Goal: Communication & Community: Answer question/provide support

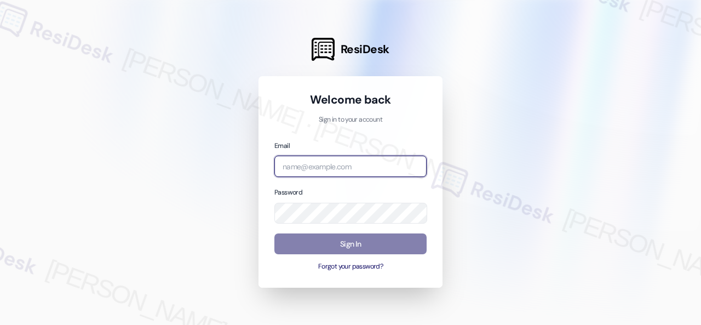
click at [309, 172] on input "email" at bounding box center [350, 165] width 152 height 21
paste input "automated-surveys-birchstone_residential-resen.fifteen@birchstone_[DOMAIN_NAME]"
type input "automated-surveys-birchstone_residential-resen.fifteen@birchstone_[DOMAIN_NAME]"
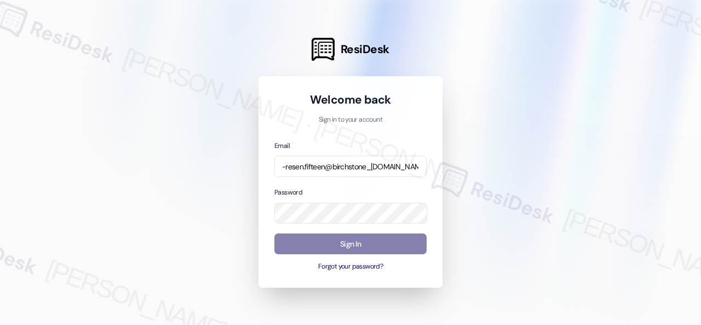
scroll to position [0, 0]
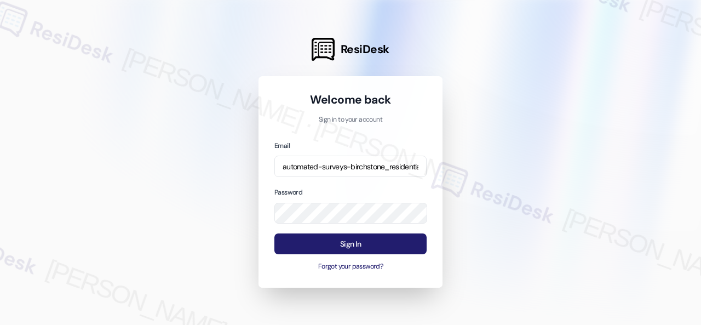
click at [358, 246] on button "Sign In" at bounding box center [350, 243] width 152 height 21
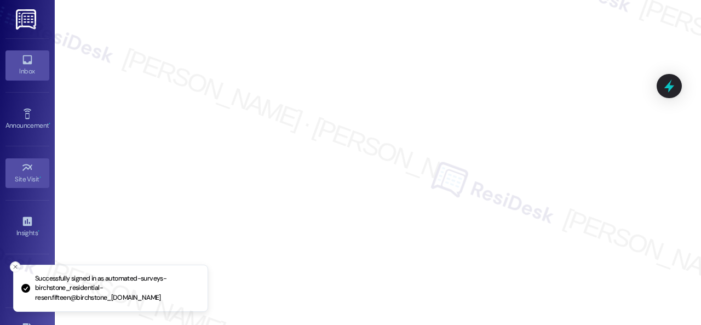
click at [25, 70] on div "Inbox" at bounding box center [27, 71] width 55 height 11
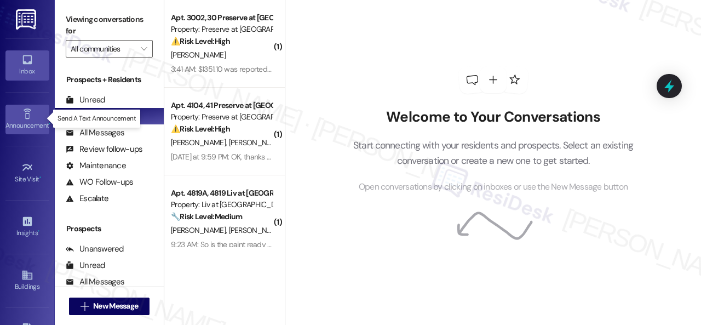
click at [23, 120] on div "Announcement •" at bounding box center [27, 125] width 55 height 11
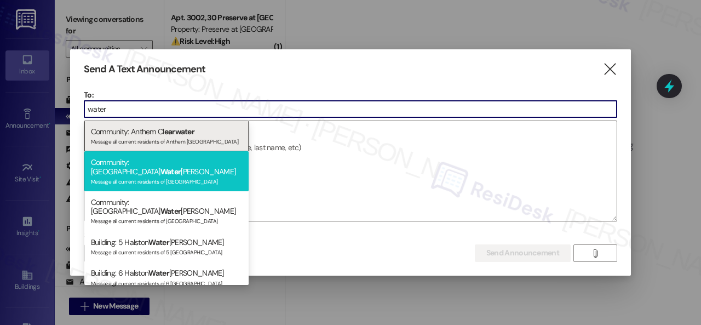
type input "water"
click at [155, 165] on div "Community: Halston Water leigh Message all current residents of [GEOGRAPHIC_DAT…" at bounding box center [166, 171] width 164 height 40
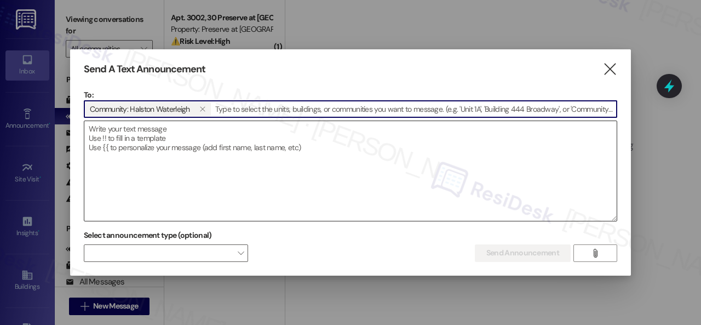
click at [173, 139] on textarea at bounding box center [350, 171] width 532 height 100
paste textarea "Hi {{first_name}}, Brazilian Passion Food Truck will be on-site [DATE], [DATE],…"
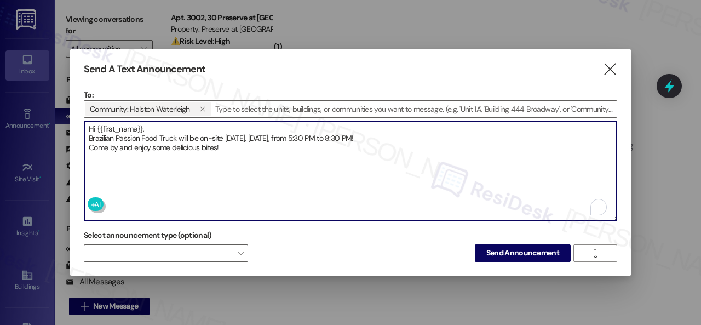
click at [151, 125] on textarea "Hi {{first_name}}, Brazilian Passion Food Truck will be on-site [DATE], [DATE],…" at bounding box center [350, 171] width 532 height 100
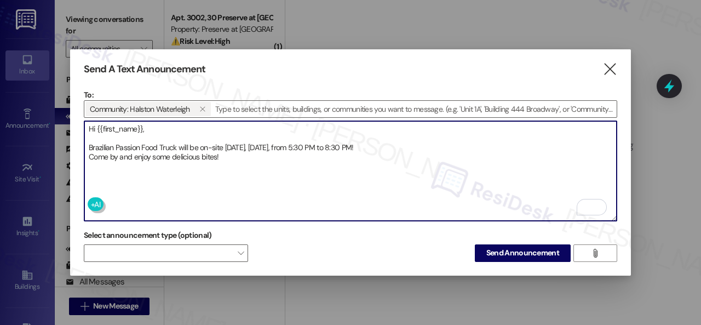
click at [420, 142] on textarea "Hi {{first_name}}, Brazilian Passion Food Truck will be on-site [DATE], [DATE],…" at bounding box center [350, 171] width 532 height 100
type textarea "Hi {{first_name}}, Brazilian Passion Food Truck will be on-site [DATE], [DATE],…"
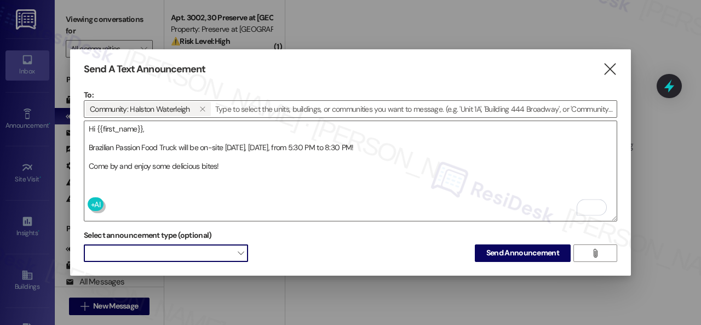
drag, startPoint x: 229, startPoint y: 251, endPoint x: 220, endPoint y: 247, distance: 9.9
click at [228, 251] on span at bounding box center [166, 253] width 164 height 18
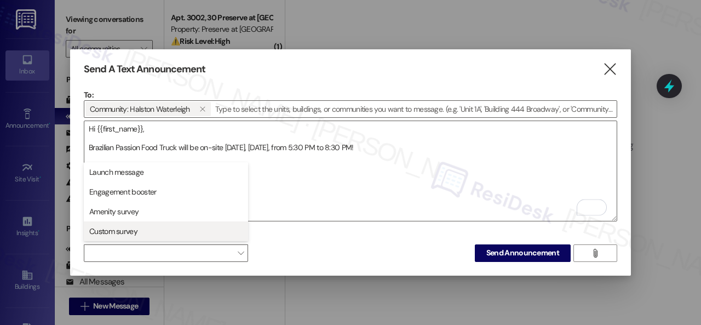
click at [132, 233] on span "Custom survey" at bounding box center [113, 231] width 48 height 11
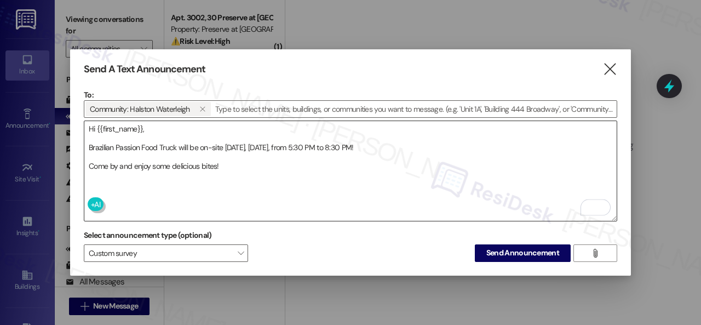
click at [323, 190] on textarea "Hi {{first_name}}, Brazilian Passion Food Truck will be on-site [DATE], [DATE],…" at bounding box center [350, 171] width 532 height 100
click at [487, 255] on span "Send Announcement" at bounding box center [522, 252] width 73 height 11
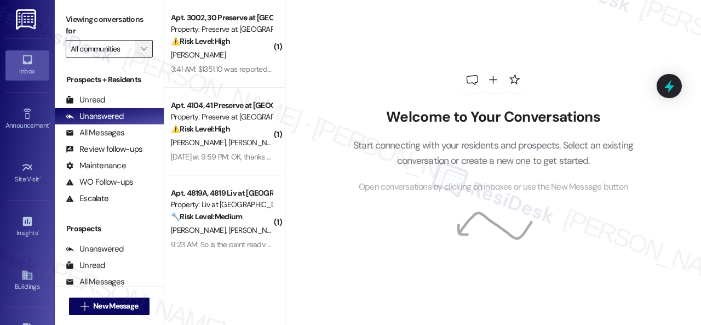
click at [144, 52] on icon "" at bounding box center [144, 48] width 6 height 9
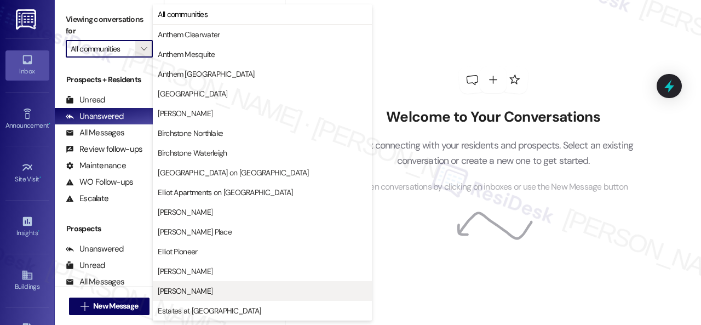
scroll to position [274, 0]
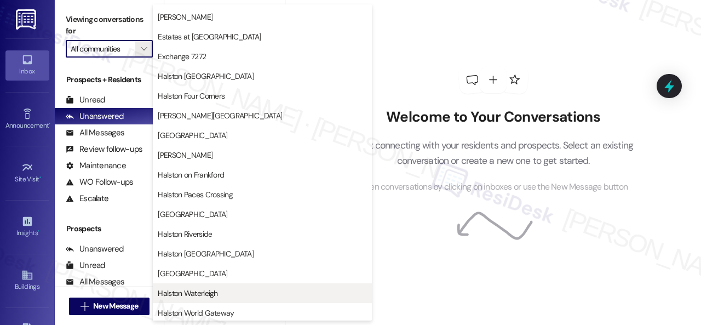
click at [199, 288] on span "Halston Waterleigh" at bounding box center [188, 292] width 60 height 11
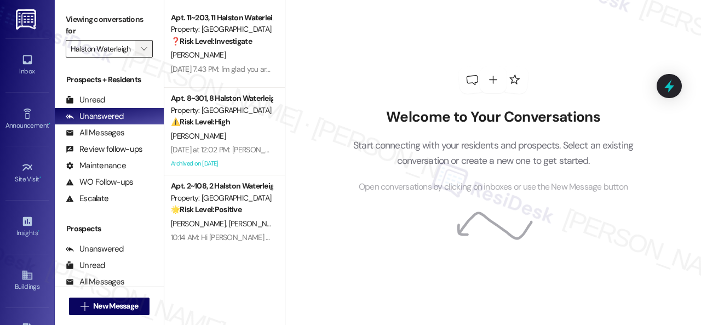
click at [141, 49] on icon "" at bounding box center [144, 48] width 6 height 9
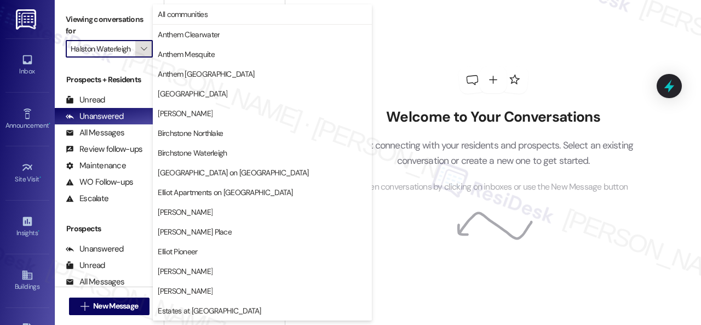
scroll to position [375, 0]
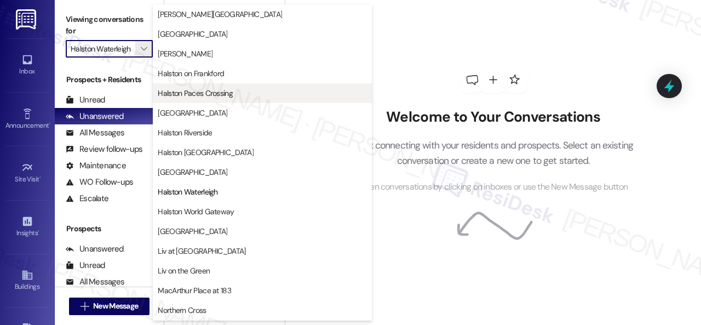
click at [202, 96] on span "Halston Paces Crossing" at bounding box center [195, 93] width 75 height 11
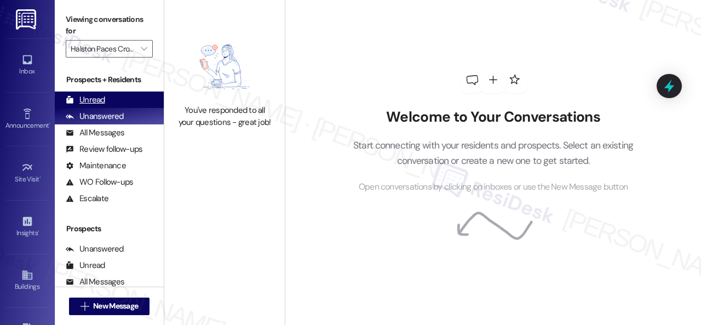
click at [93, 102] on div "Unread" at bounding box center [85, 99] width 39 height 11
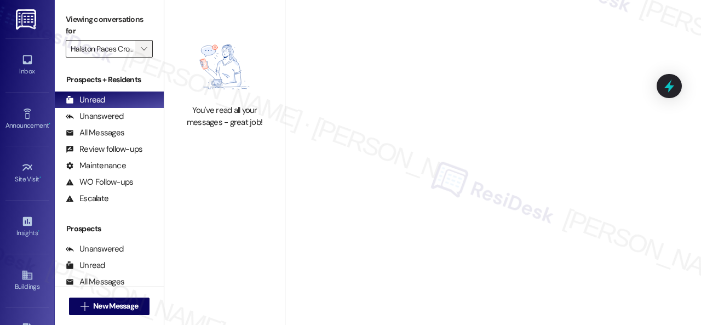
click at [141, 49] on icon "" at bounding box center [144, 48] width 6 height 9
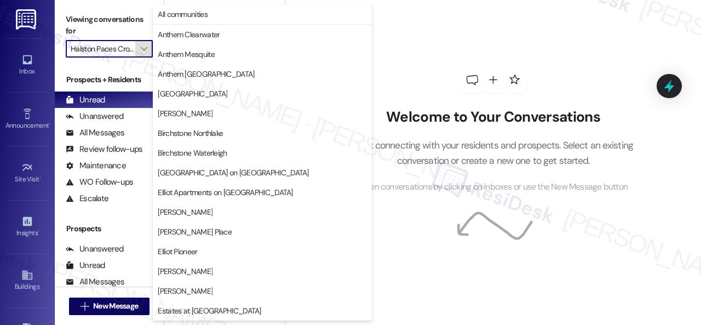
scroll to position [375, 0]
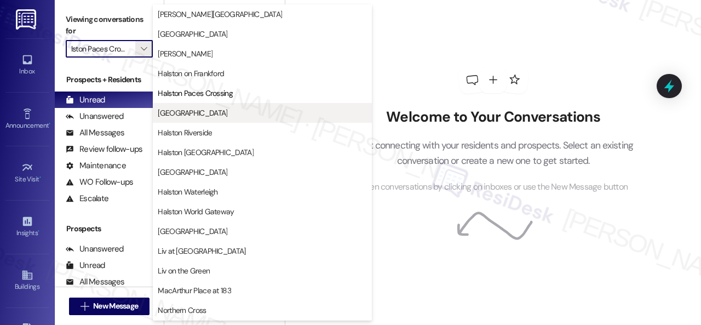
click at [185, 112] on span "[GEOGRAPHIC_DATA]" at bounding box center [193, 112] width 70 height 11
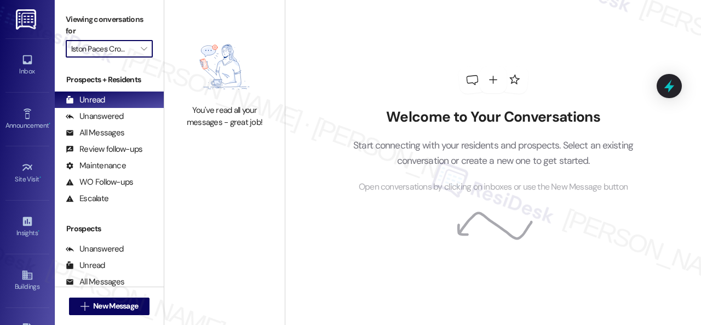
type input "[GEOGRAPHIC_DATA]"
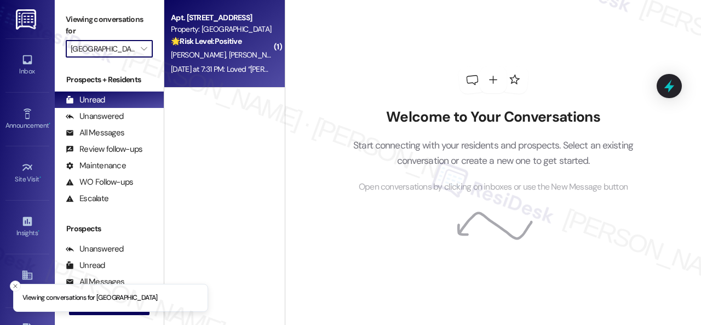
click at [255, 64] on div "[DATE] at 7:31 PM: Loved “[PERSON_NAME] ([GEOGRAPHIC_DATA]): You're very welcom…" at bounding box center [346, 69] width 351 height 10
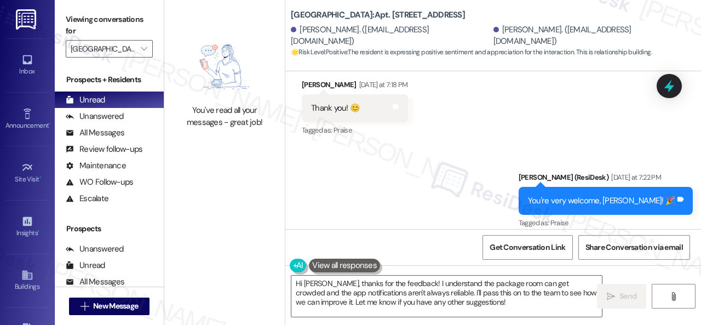
scroll to position [5430, 0]
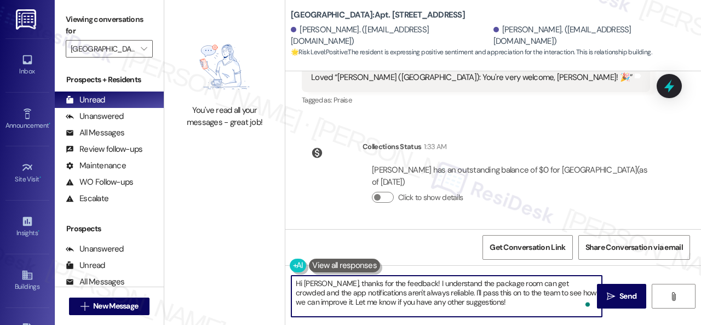
drag, startPoint x: 464, startPoint y: 308, endPoint x: 280, endPoint y: 266, distance: 188.2
click at [263, 256] on div "You've read all your messages - great job! [GEOGRAPHIC_DATA]: Apt. 102, 001 [GE…" at bounding box center [432, 162] width 537 height 325
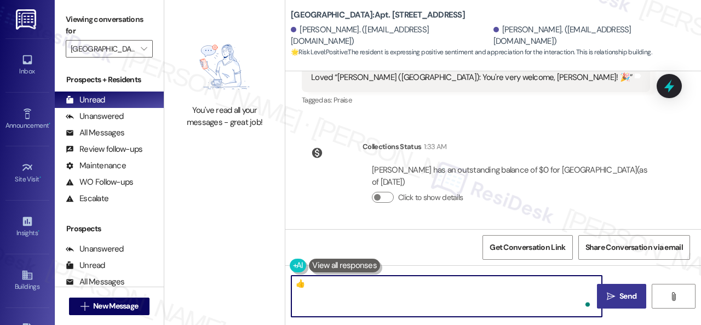
type textarea "👍"
click at [623, 301] on span "Send" at bounding box center [627, 295] width 17 height 11
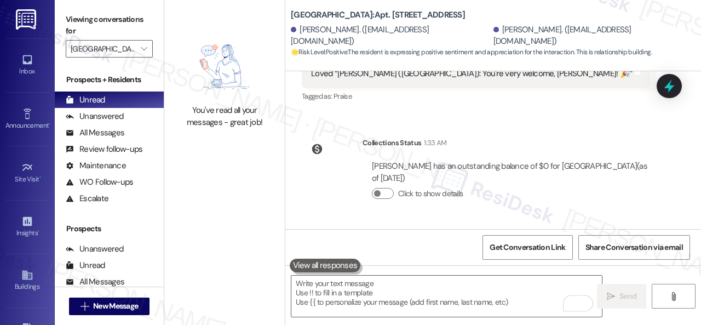
scroll to position [5372, 0]
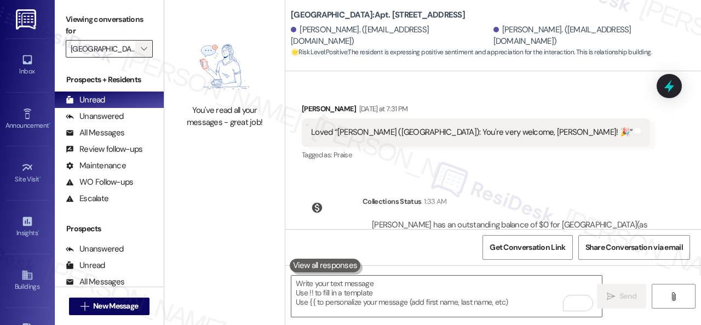
click at [146, 54] on span "" at bounding box center [144, 49] width 10 height 18
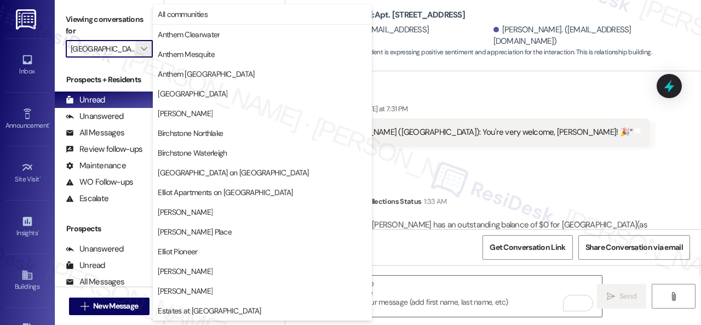
scroll to position [375, 0]
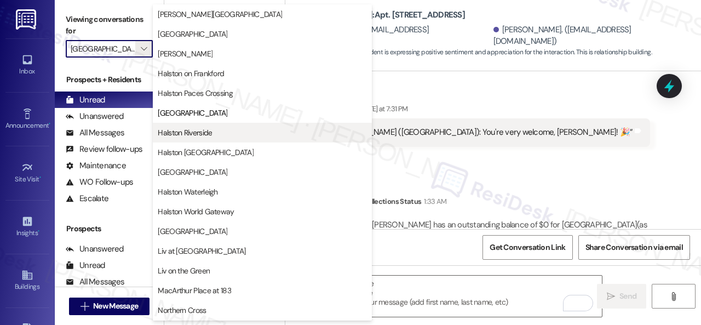
click at [194, 134] on span "Halston Riverside" at bounding box center [185, 132] width 54 height 11
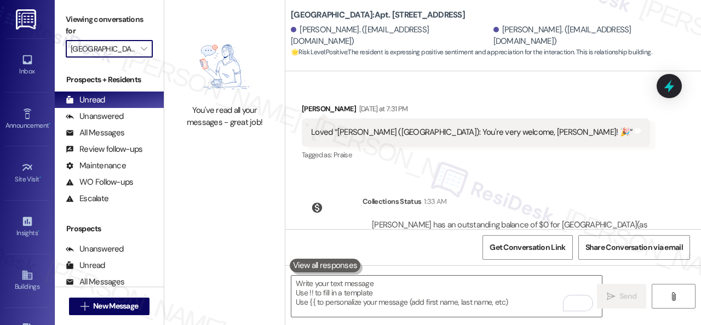
type input "Halston Riverside"
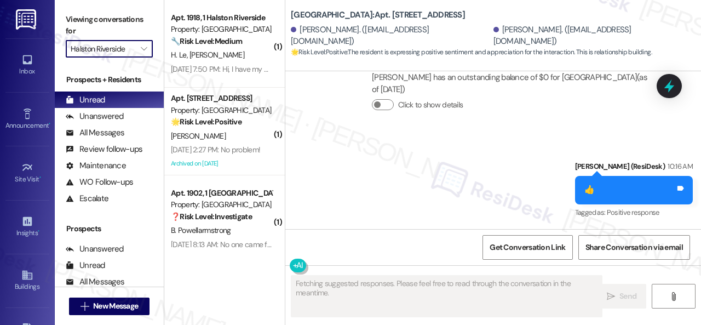
type textarea "Fetching suggested responses. Please feel free to read through the conversation…"
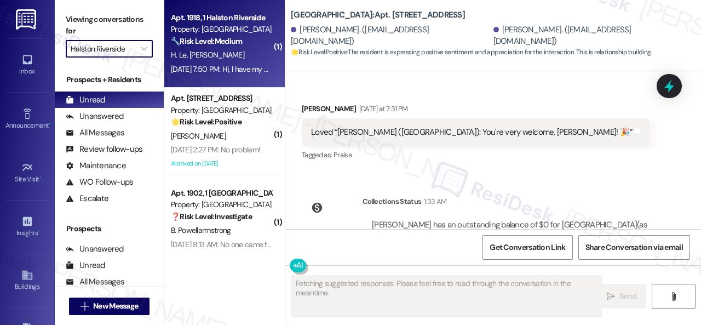
click at [255, 54] on div "H. Le [PERSON_NAME]" at bounding box center [221, 55] width 103 height 14
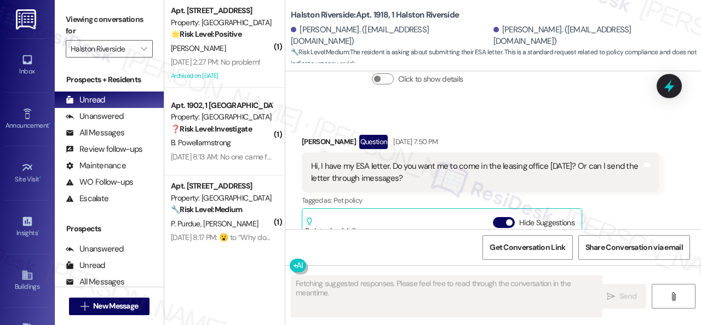
scroll to position [3350, 0]
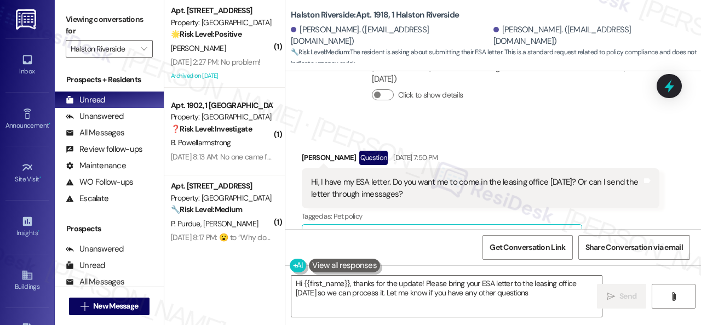
type textarea "Hi {{first_name}}, thanks for the update! Please bring your ESA letter to the l…"
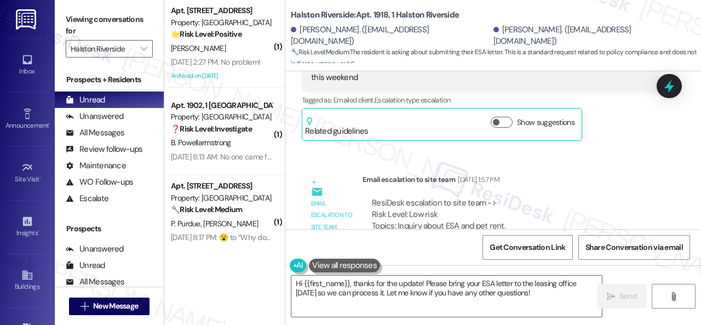
scroll to position [2474, 0]
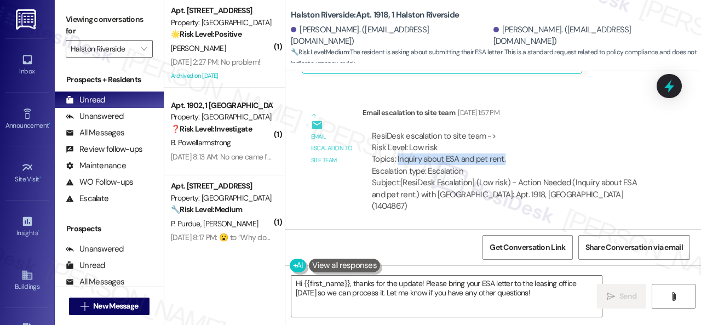
drag, startPoint x: 397, startPoint y: 112, endPoint x: 503, endPoint y: 111, distance: 105.1
click at [503, 130] on div "ResiDesk escalation to site team -> Risk Level: Low risk Topics: Inquiry about …" at bounding box center [511, 153] width 278 height 47
copy div "Inquiry about ESA and pet rent."
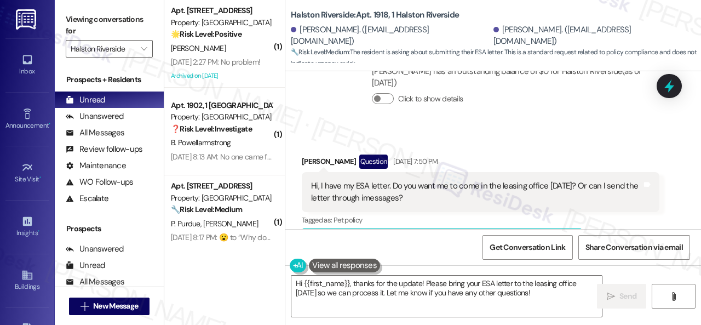
scroll to position [3350, 0]
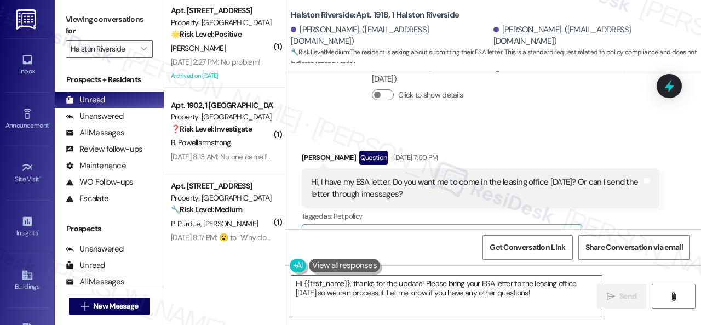
click at [660, 181] on div "Received via SMS [PERSON_NAME] Question [DATE] 7:50 PM Hi, I have my ESA letter…" at bounding box center [493, 260] width 416 height 269
click at [659, 182] on div "Received via SMS [PERSON_NAME] Question [DATE] 7:50 PM Hi, I have my ESA letter…" at bounding box center [493, 260] width 416 height 269
click at [655, 183] on div "Received via SMS [PERSON_NAME] Question [DATE] 7:50 PM Hi, I have my ESA letter…" at bounding box center [480, 268] width 374 height 252
click at [649, 186] on div "Received via SMS [PERSON_NAME] Question [DATE] 7:50 PM Hi, I have my ESA letter…" at bounding box center [480, 268] width 374 height 252
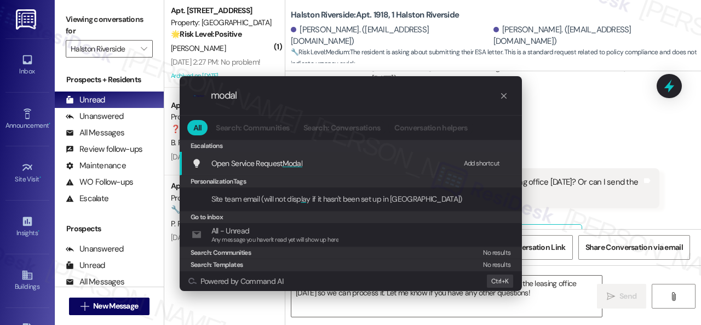
click at [471, 162] on div "Add shortcut" at bounding box center [482, 163] width 36 height 11
drag, startPoint x: 252, startPoint y: 95, endPoint x: 169, endPoint y: 76, distance: 85.9
click at [169, 76] on div ".cls-1{fill:#0a055f;}.cls-2{fill:#0cc4c4;} resideskLogoBlueOrange modal All Sea…" at bounding box center [351, 183] width 370 height 237
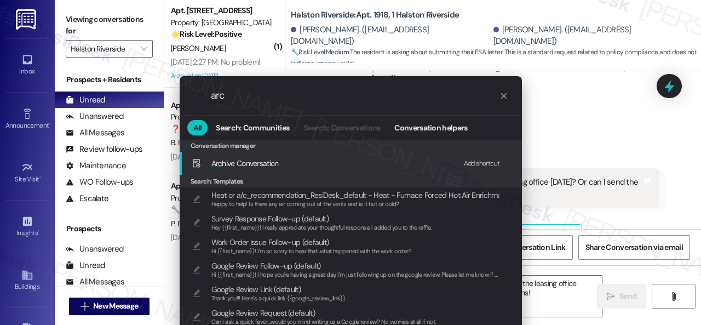
click at [471, 163] on div "Add shortcut" at bounding box center [482, 163] width 36 height 11
drag, startPoint x: 250, startPoint y: 98, endPoint x: 162, endPoint y: 76, distance: 91.4
click at [162, 76] on div ".cls-1{fill:#0a055f;}.cls-2{fill:#0cc4c4;} resideskLogoBlueOrange arc All Searc…" at bounding box center [350, 162] width 701 height 325
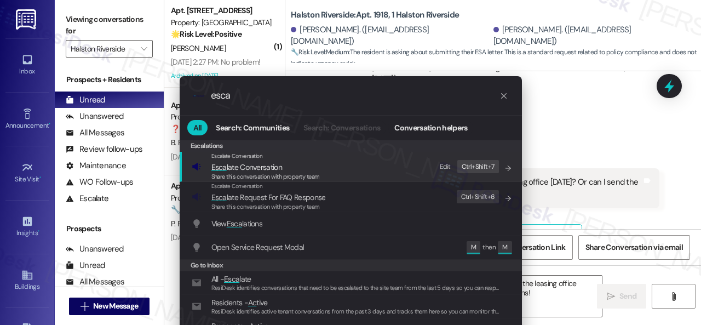
type input "esca"
click at [446, 165] on div "Edit" at bounding box center [445, 166] width 11 height 11
click at [509, 169] on icon "List of options" at bounding box center [508, 168] width 8 height 8
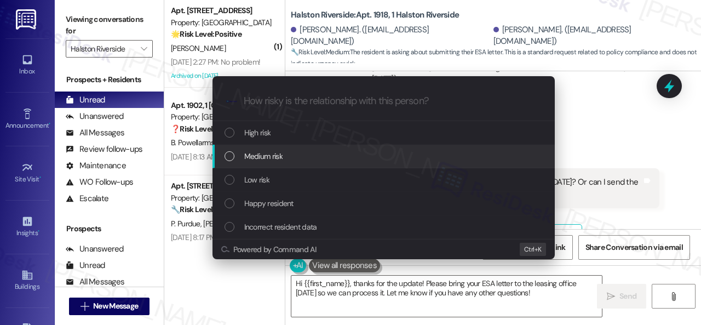
click at [259, 153] on span "Medium risk" at bounding box center [263, 156] width 38 height 12
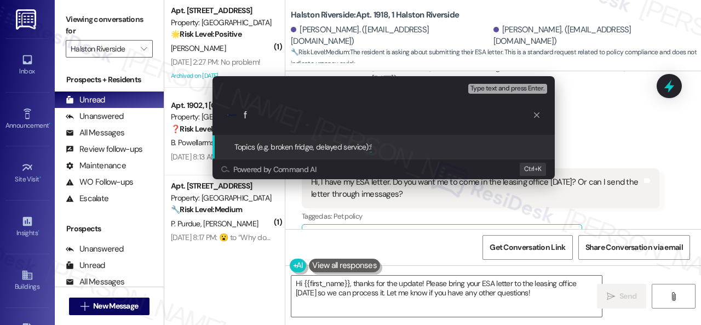
type input "f"
drag, startPoint x: 258, startPoint y: 153, endPoint x: 452, endPoint y: 106, distance: 200.0
click at [452, 106] on div ".cls-1{fill:#0a055f;}.cls-2{fill:#0cc4c4;} resideskLogoBlueOrange f" at bounding box center [383, 115] width 342 height 39
click at [416, 113] on input "f" at bounding box center [388, 115] width 289 height 11
paste input "Inquiry about ESA and pet rent."
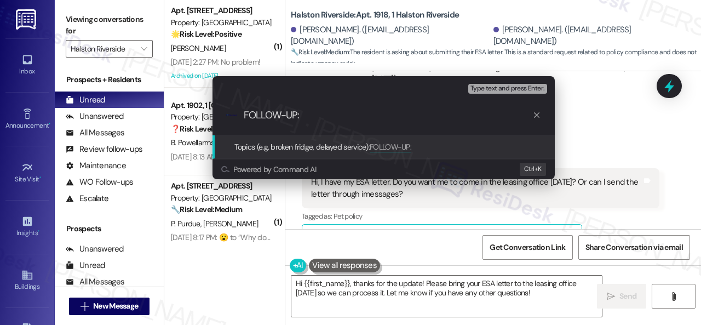
type input "FOLLOW-UP: Inquiry about ESA and pet rent."
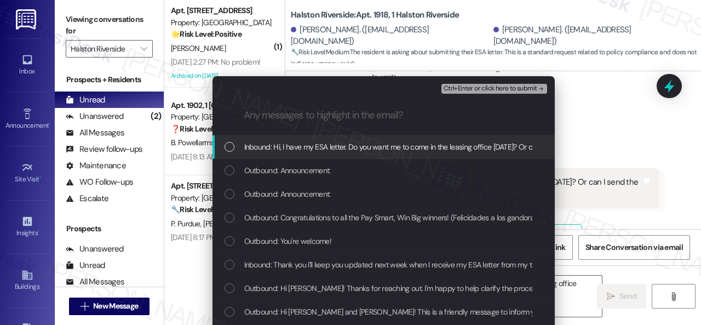
scroll to position [110, 0]
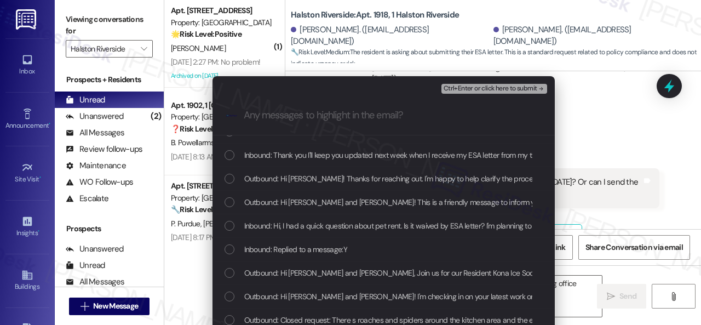
click at [416, 223] on span "Inbound: Hi, I had a quick question about pet rent. Is it waived by ESA letter?…" at bounding box center [635, 226] width 782 height 12
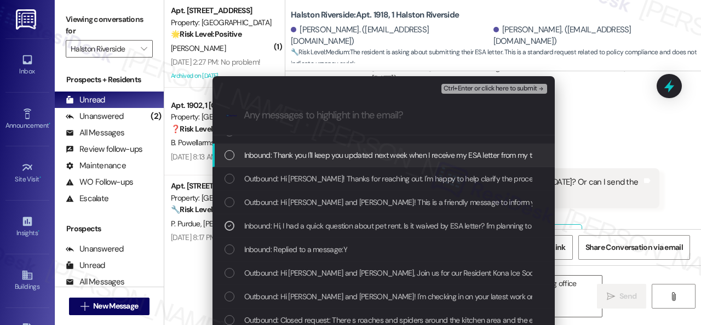
click at [325, 156] on span "Inbound: Thank you I'll keep you updated next week when I receive my ESA letter…" at bounding box center [430, 155] width 373 height 12
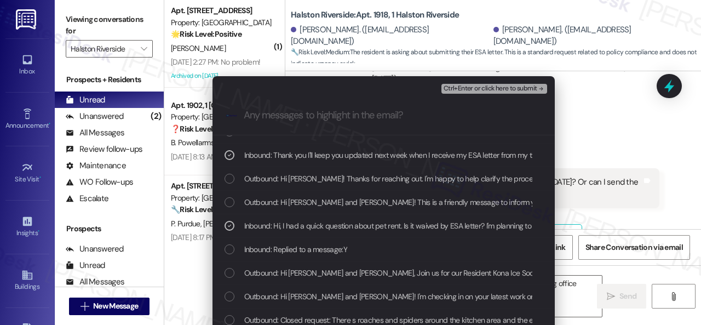
scroll to position [0, 0]
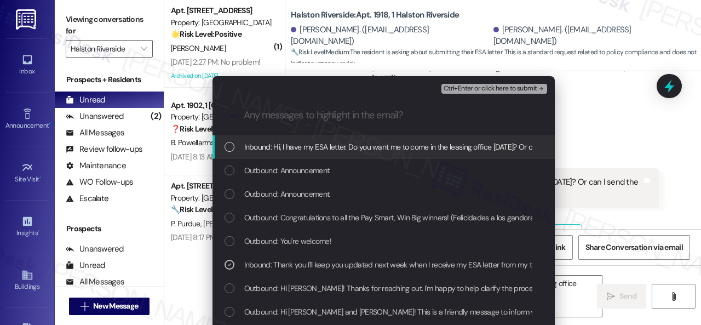
click at [331, 146] on span "Inbound: Hi, I have my ESA letter. Do you want me to come in the leasing office…" at bounding box center [450, 147] width 413 height 12
click at [474, 88] on span "Ctrl+Enter or click here to submit" at bounding box center [490, 89] width 94 height 8
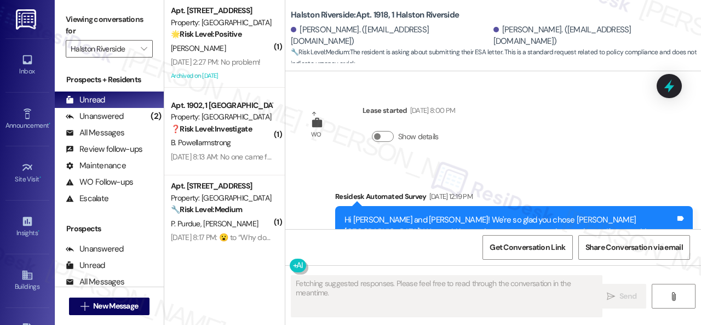
scroll to position [3456, 0]
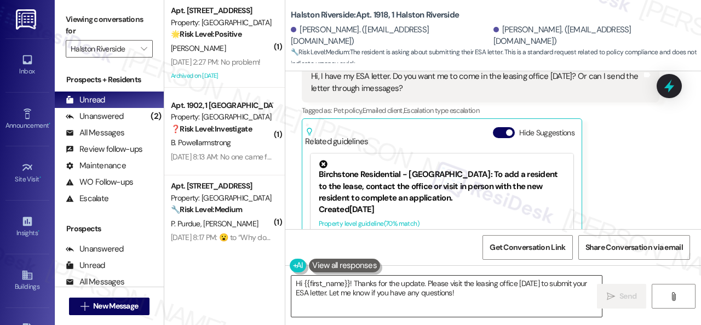
drag, startPoint x: 495, startPoint y: 299, endPoint x: 479, endPoint y: 296, distance: 16.2
click at [495, 299] on textarea "Hi {{first_name}}! Thanks for the update. Please visit the leasing office [DATE…" at bounding box center [446, 295] width 310 height 41
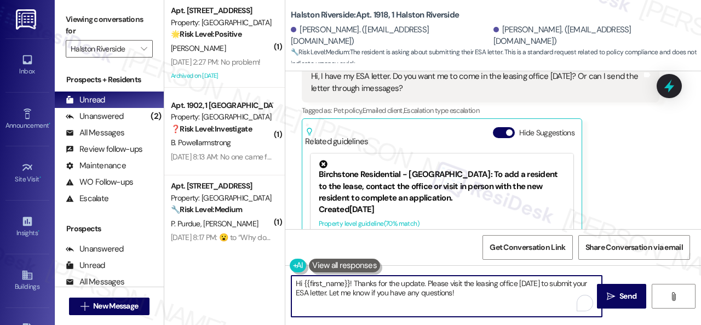
drag, startPoint x: 479, startPoint y: 293, endPoint x: 413, endPoint y: 289, distance: 65.8
click at [413, 289] on textarea "Hi {{first_name}}! Thanks for the update. Please visit the leasing office [DATE…" at bounding box center [446, 295] width 310 height 41
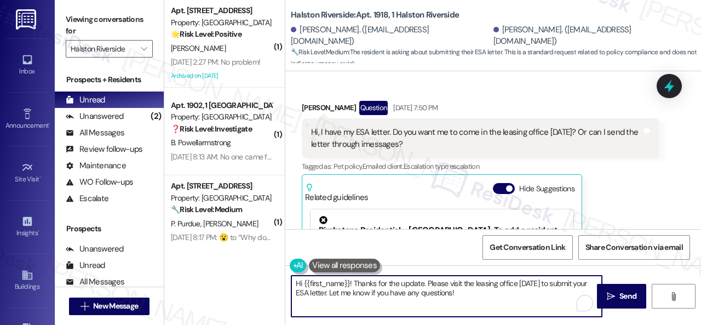
scroll to position [3346, 0]
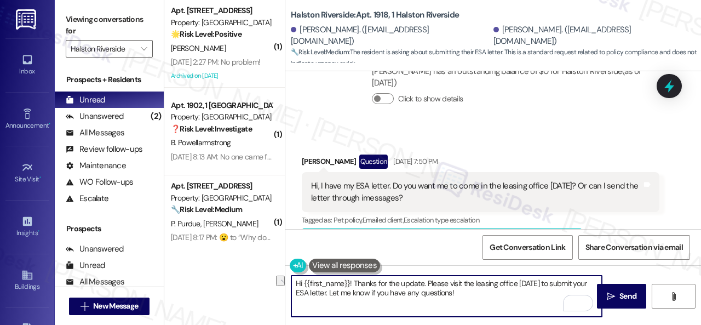
click at [380, 307] on textarea "Hi {{first_name}}! Thanks for the update. Please visit the leasing office [DATE…" at bounding box center [446, 295] width 310 height 41
drag, startPoint x: 303, startPoint y: 283, endPoint x: 492, endPoint y: 293, distance: 188.6
click at [494, 292] on textarea "Hi {{first_name}}! Thanks for the update. Please visit the leasing office [DATE…" at bounding box center [446, 295] width 310 height 41
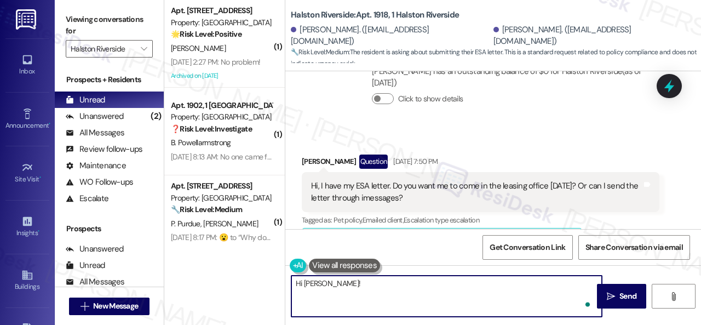
paste textarea "I haven't received a response from the site team yet, but I have made a follow-…"
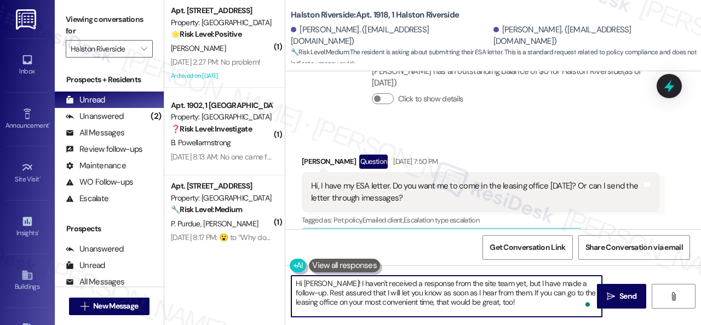
click at [317, 301] on textarea "Hi [PERSON_NAME]! I haven't received a response from the site team yet, but I h…" at bounding box center [446, 295] width 310 height 41
click at [320, 298] on textarea "Hi [PERSON_NAME]! I haven't received a response from the site team yet, but I h…" at bounding box center [446, 295] width 310 height 41
click at [499, 303] on textarea "Hi [PERSON_NAME]! I haven't received a response from the site team yet, but I h…" at bounding box center [446, 295] width 310 height 41
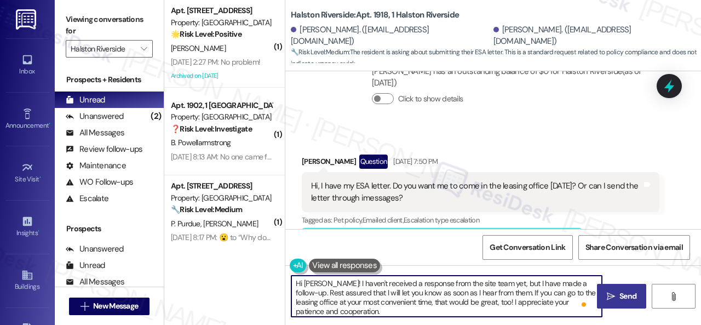
type textarea "Hi [PERSON_NAME]! I haven't received a response from the site team yet, but I h…"
click at [619, 294] on span "Send" at bounding box center [627, 295] width 17 height 11
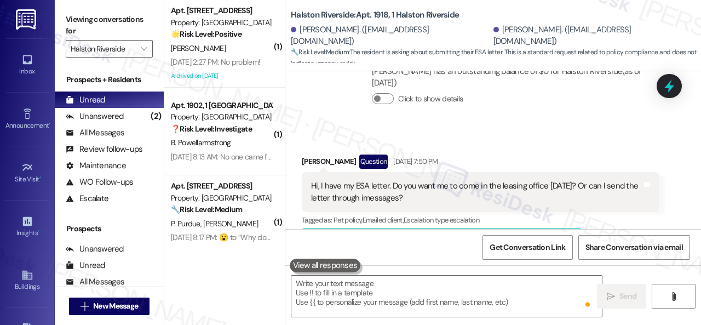
scroll to position [3456, 0]
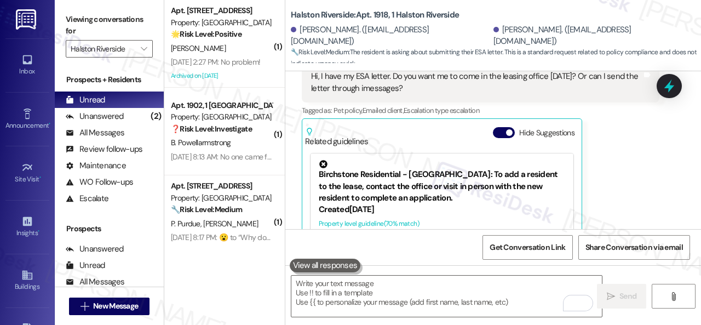
click at [254, 52] on div "[PERSON_NAME]" at bounding box center [221, 49] width 103 height 14
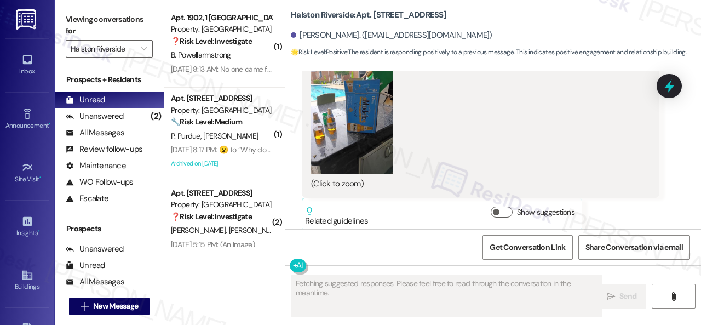
scroll to position [39995, 0]
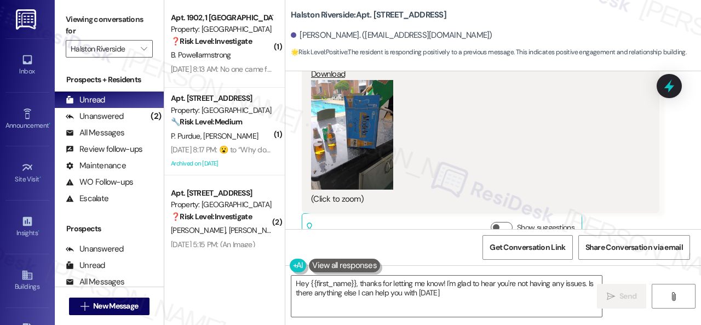
type textarea "Hey {{first_name}}, thanks for letting me know! I'm glad to hear you're not hav…"
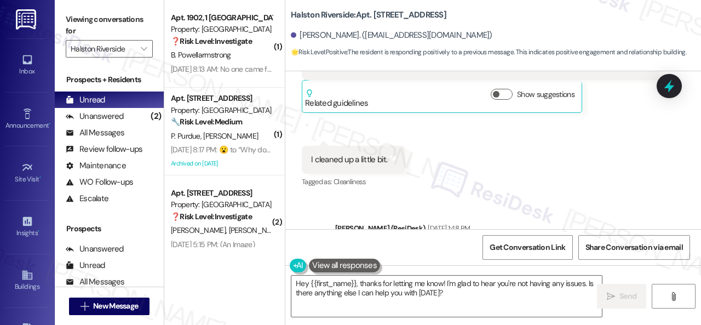
scroll to position [40105, 0]
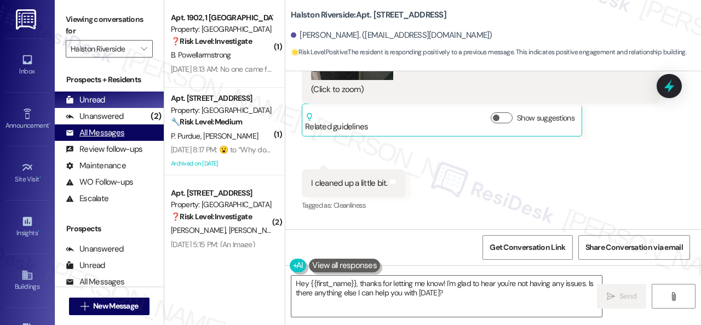
click at [99, 135] on div "All Messages" at bounding box center [95, 132] width 59 height 11
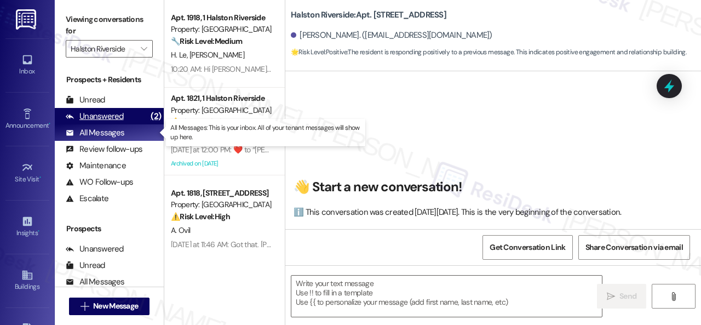
click at [107, 116] on div "Unanswered" at bounding box center [95, 116] width 58 height 11
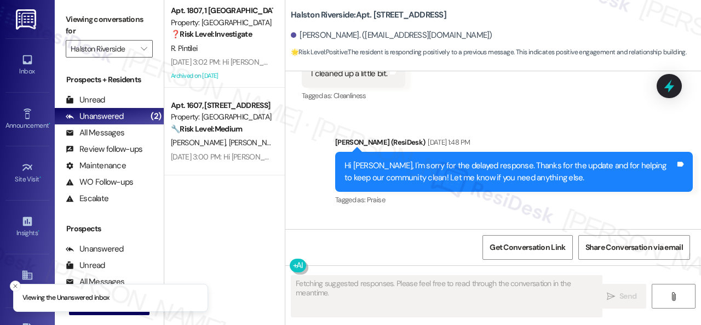
scroll to position [0, 0]
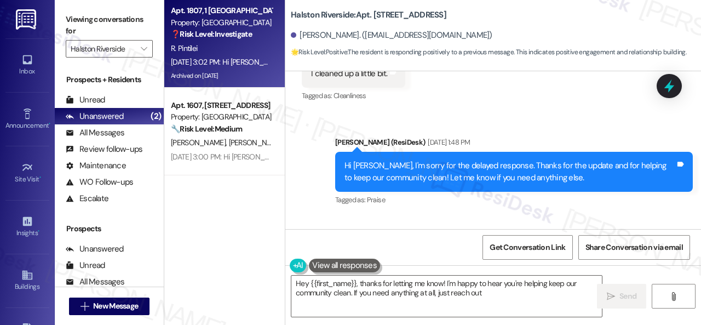
type textarea "Hey {{first_name}}, thanks for letting me know! I'm happy to hear you're helpin…"
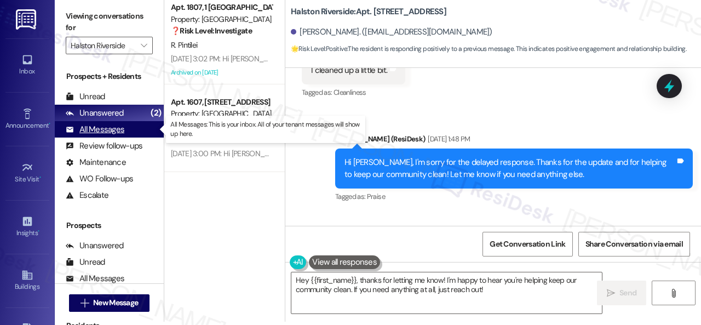
click at [101, 130] on div "All Messages" at bounding box center [95, 129] width 59 height 11
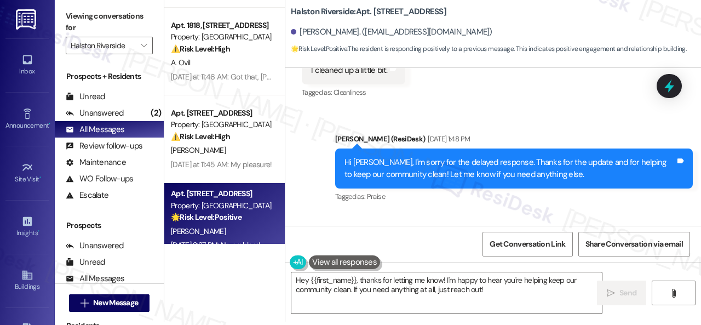
scroll to position [329, 0]
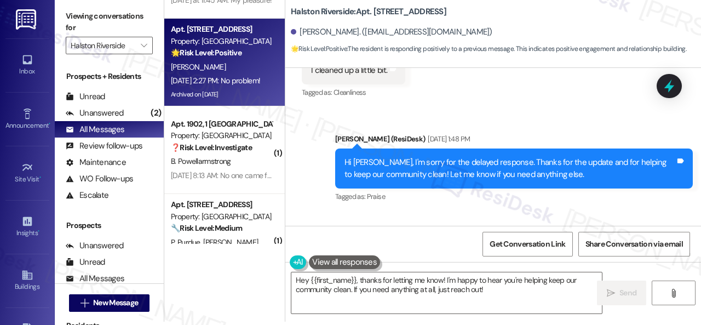
click at [237, 82] on div "[DATE] 2:27 PM: No problem! [DATE] 2:27 PM: No problem!" at bounding box center [215, 81] width 89 height 10
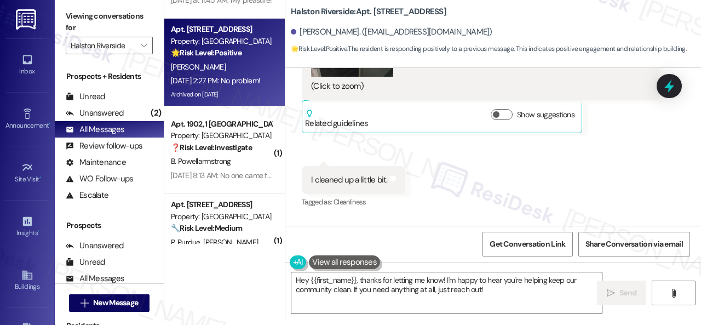
scroll to position [40214, 0]
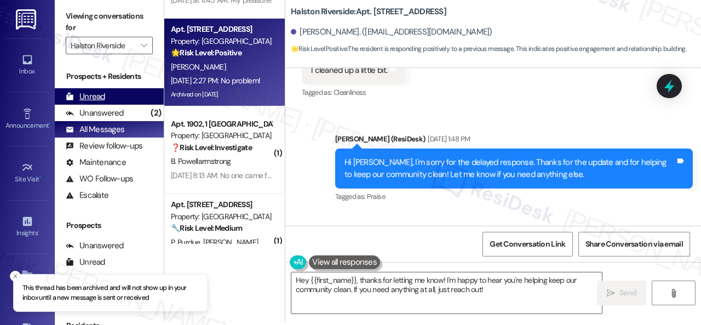
click at [100, 98] on div "Unread" at bounding box center [85, 96] width 39 height 11
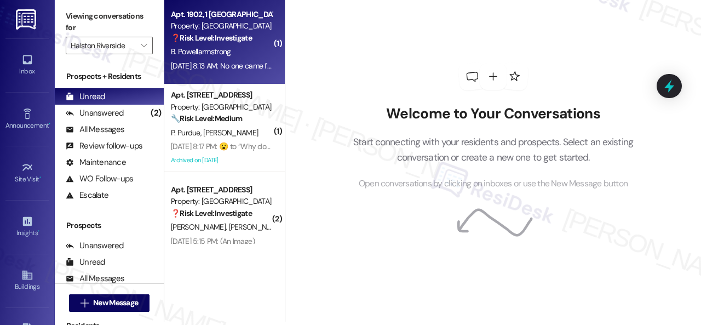
click at [250, 55] on div "B. Powellarmstrong" at bounding box center [221, 52] width 103 height 14
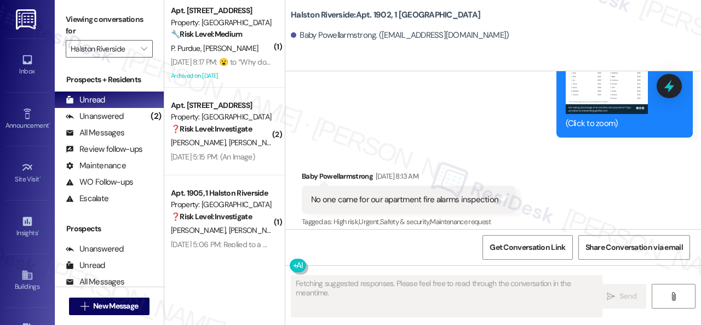
scroll to position [1851, 0]
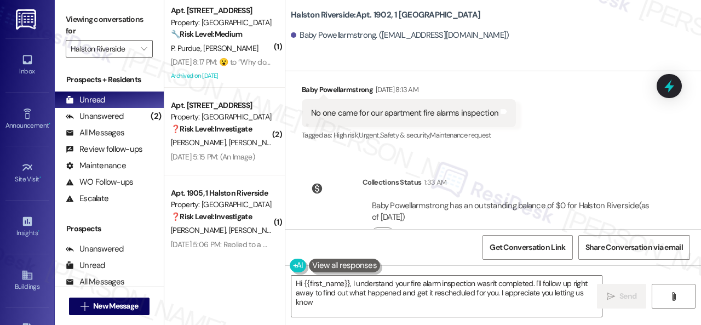
type textarea "Hi {{first_name}}, I understand your fire alarm inspection wasn't completed. I'…"
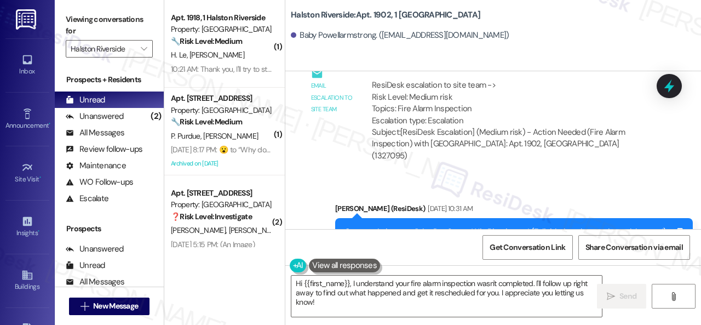
scroll to position [1248, 0]
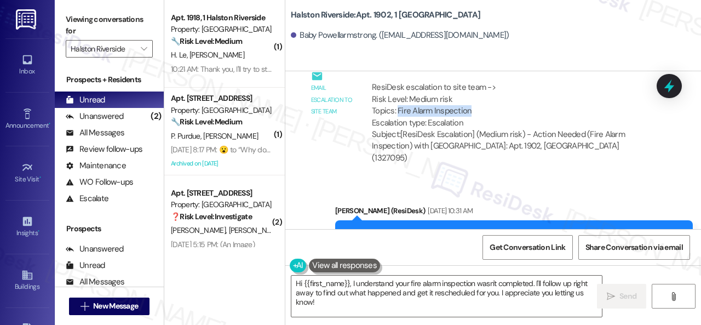
drag, startPoint x: 397, startPoint y: 110, endPoint x: 471, endPoint y: 110, distance: 73.4
click at [471, 110] on div "ResiDesk escalation to site team -> Risk Level: Medium risk Topics: Fire Alarm …" at bounding box center [511, 105] width 278 height 47
copy div "Fire Alarm Inspection"
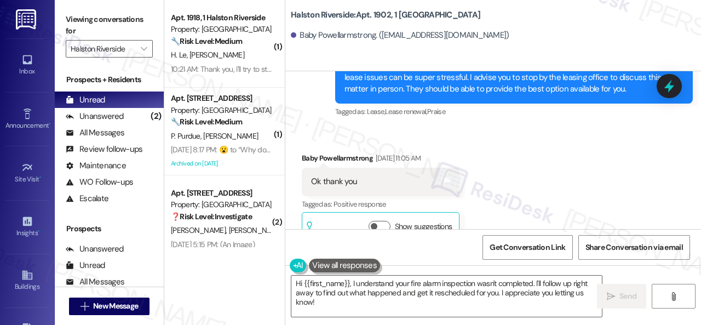
scroll to position [646, 0]
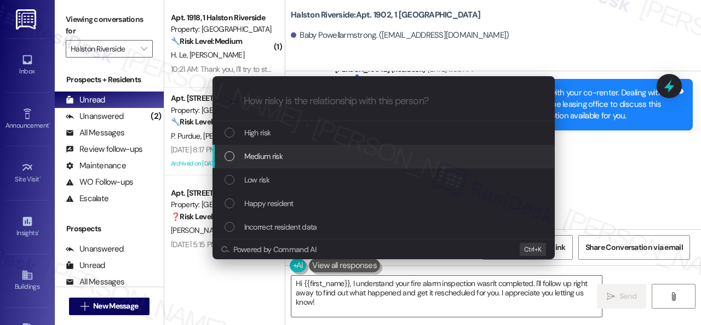
click at [258, 155] on span "Medium risk" at bounding box center [263, 156] width 38 height 12
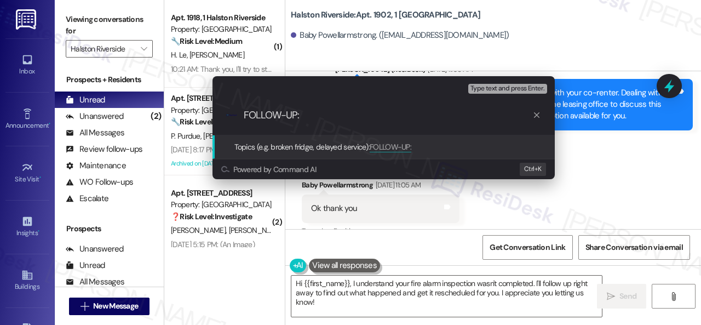
paste input "Fire Alarm Inspection"
type input "FOLLOW-UP: Fire Alarm Inspection"
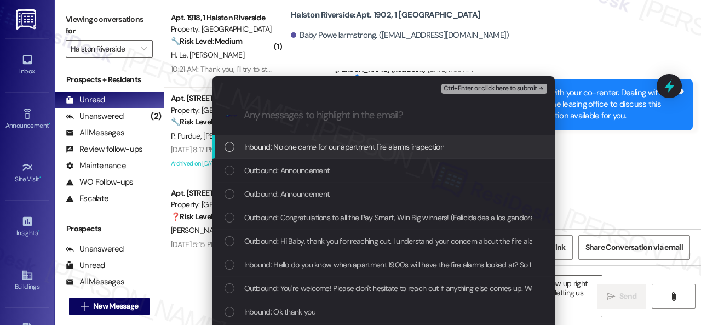
click at [257, 155] on div "Inbound: No one came for our apartment fire alarms inspection" at bounding box center [383, 147] width 342 height 24
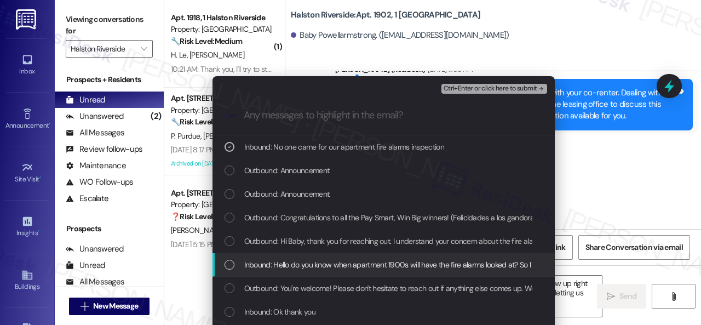
click at [260, 262] on span "Inbound: Hello do you know when apartment 1900s will have the fire alarms looke…" at bounding box center [435, 264] width 383 height 12
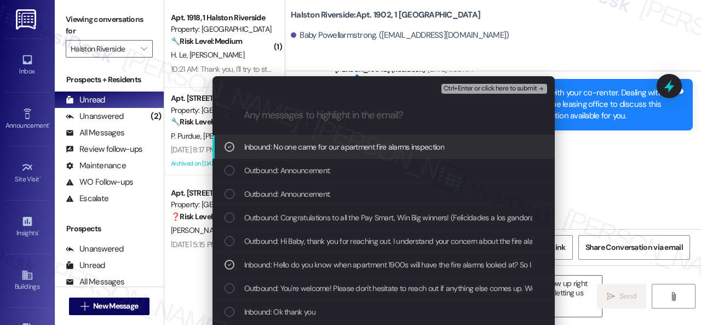
click at [479, 85] on span "Ctrl+Enter or click here to submit" at bounding box center [490, 89] width 94 height 8
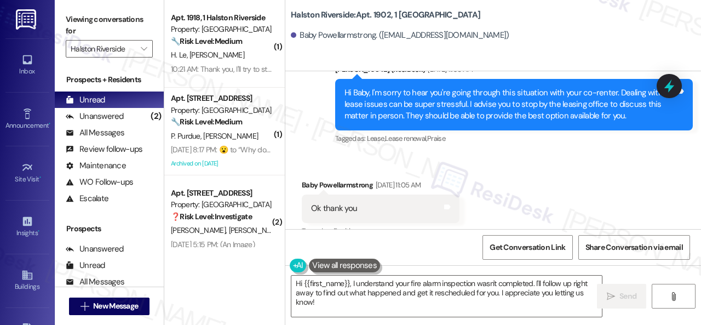
scroll to position [1960, 0]
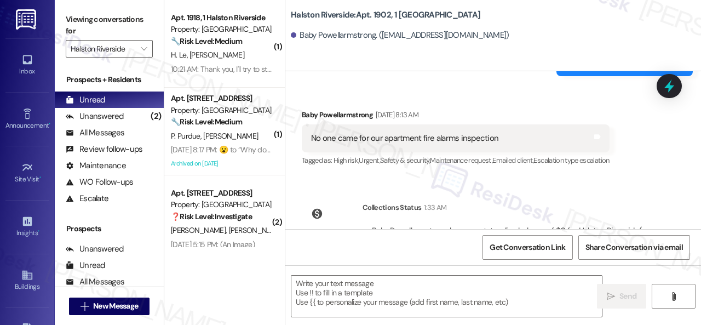
type textarea "Fetching suggested responses. Please feel free to read through the conversation…"
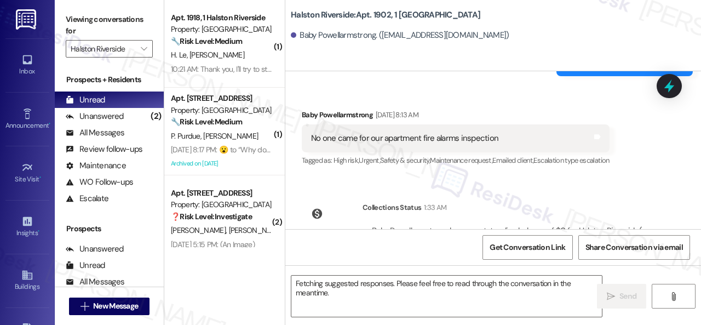
scroll to position [1847, 0]
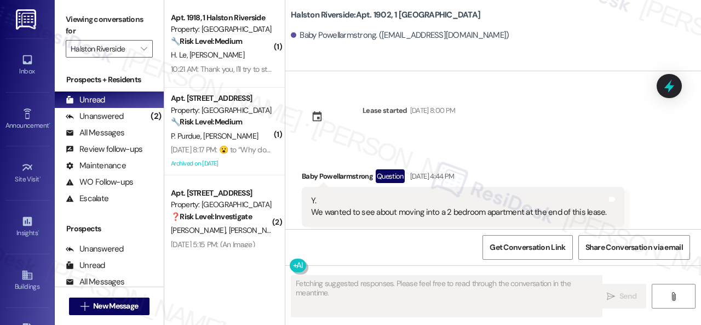
scroll to position [1847, 0]
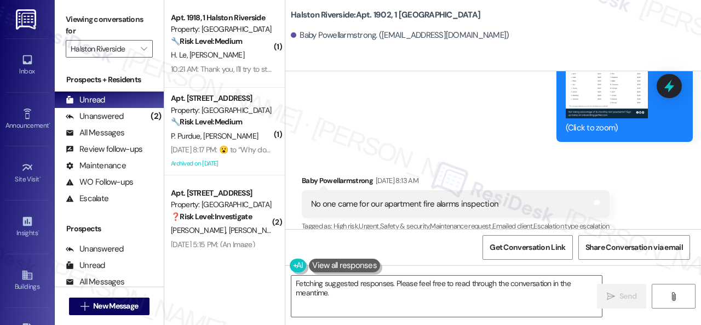
click at [518, 150] on div "Received via SMS Baby Powellarmstrong Aug 30, 2025 at 8:13 AM No one came for o…" at bounding box center [493, 196] width 416 height 93
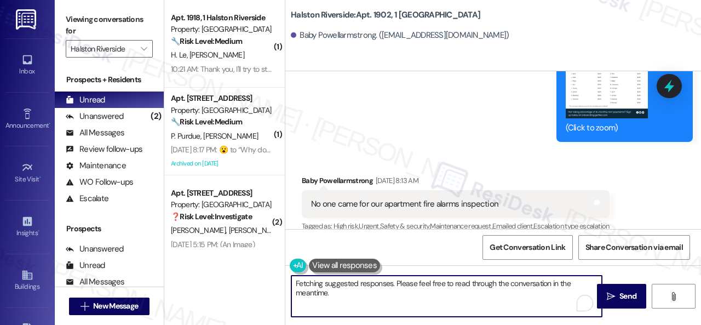
drag, startPoint x: 356, startPoint y: 304, endPoint x: 229, endPoint y: 267, distance: 131.8
click at [229, 267] on div "( 1 ) Apt. 1918, 1 Halston Riverside Property: Halston Riverside 🔧 Risk Level: …" at bounding box center [432, 162] width 537 height 325
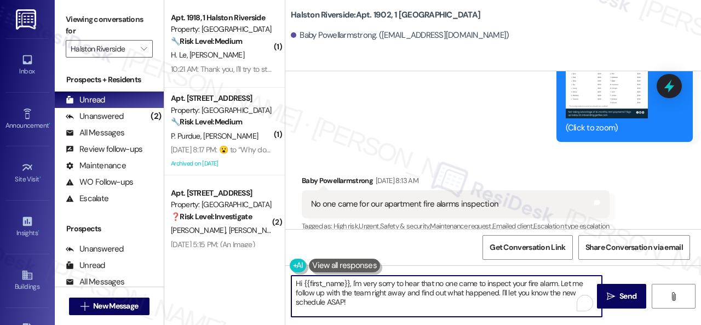
paste textarea "I haven't received a response from the site team yet, but I have made a follow-…"
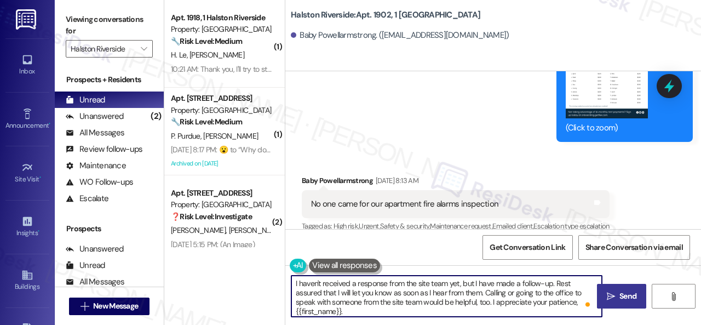
type textarea "I haven't received a response from the site team yet, but I have made a follow-…"
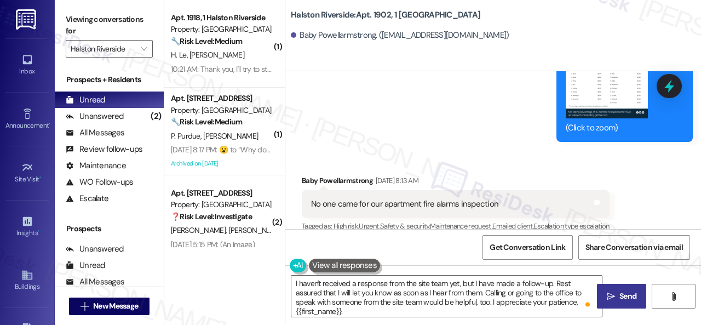
click at [622, 294] on span "Send" at bounding box center [627, 295] width 17 height 11
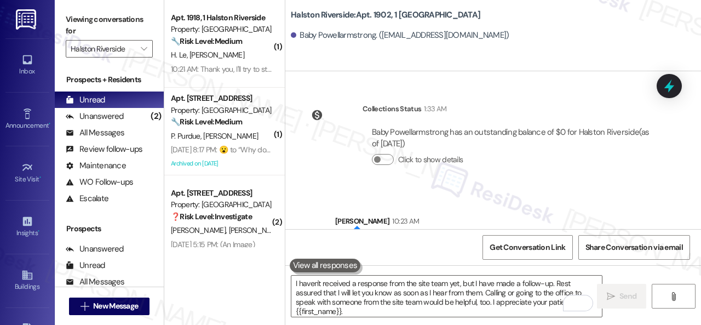
scroll to position [2060, 0]
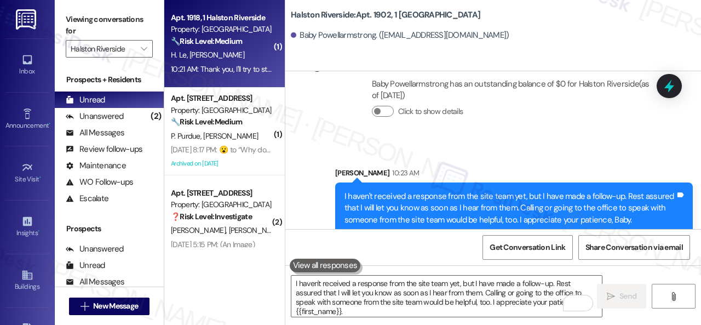
click at [240, 56] on div "H. Le [PERSON_NAME]" at bounding box center [221, 55] width 103 height 14
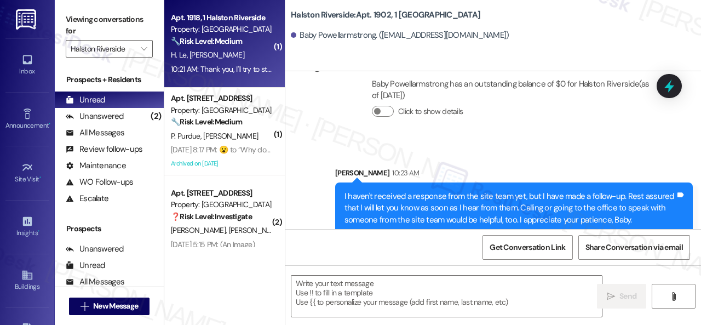
type textarea "Fetching suggested responses. Please feel free to read through the conversation…"
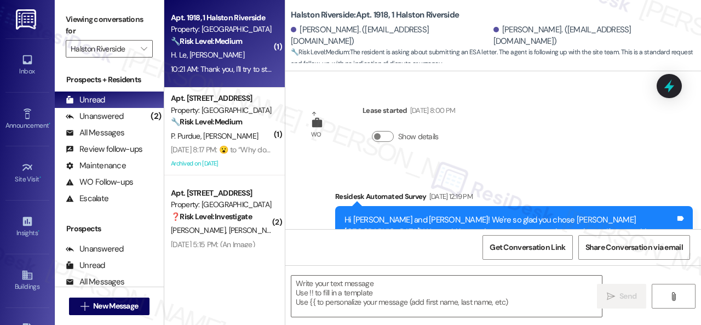
scroll to position [3805, 0]
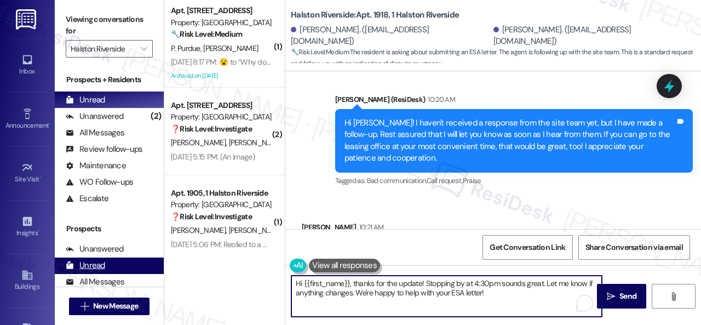
drag, startPoint x: 499, startPoint y: 295, endPoint x: 158, endPoint y: 261, distance: 343.3
click at [158, 261] on div "Viewing conversations for Halston Riverside  Prospects + Residents Unread (0) …" at bounding box center [378, 162] width 646 height 325
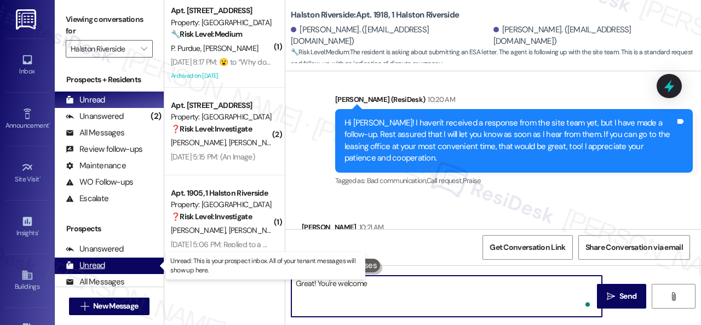
type textarea "Great! You're welcome!"
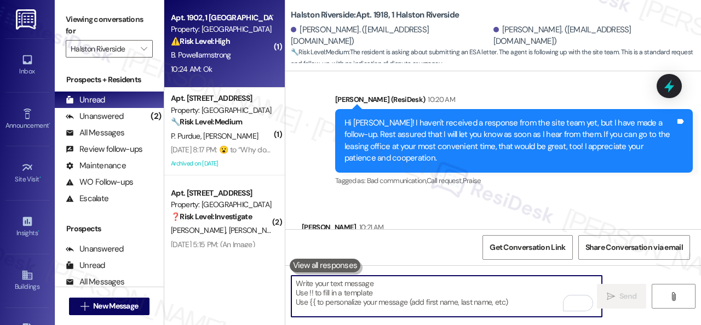
click at [251, 70] on div "10:24 AM: Ok 10:24 AM: Ok" at bounding box center [221, 69] width 103 height 14
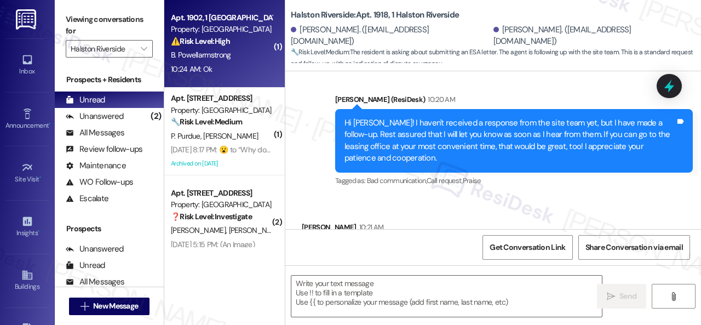
type textarea "Fetching suggested responses. Please feel free to read through the conversation…"
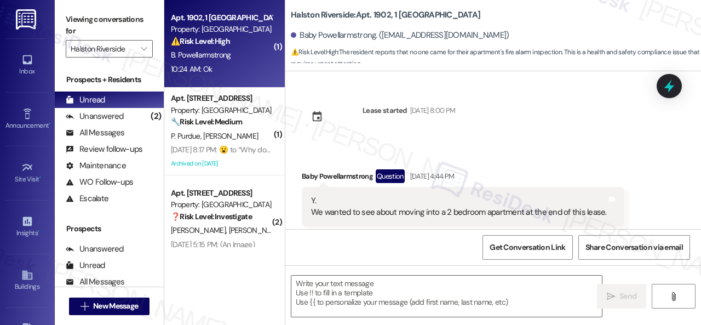
scroll to position [2314, 0]
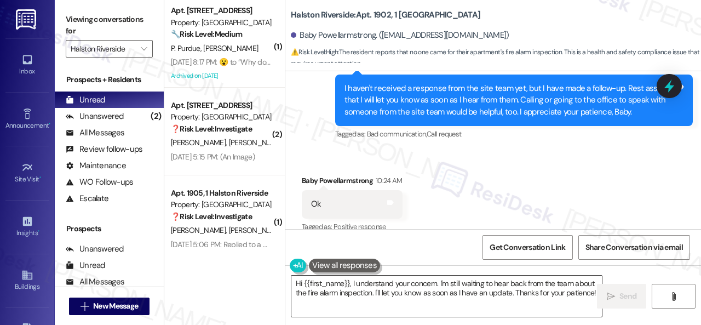
click at [452, 293] on textarea "Hi {{first_name}}, I understand your concern. I'm still waiting to hear back fr…" at bounding box center [446, 295] width 310 height 41
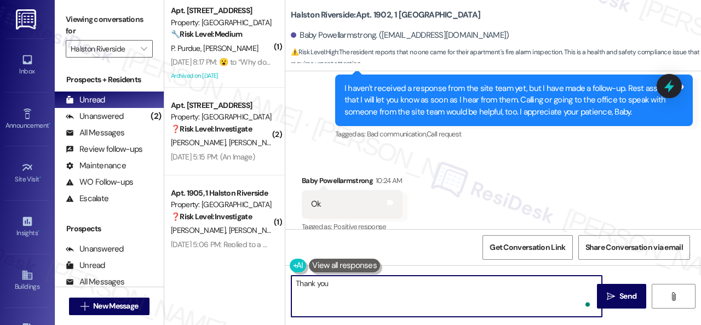
type textarea "Thank you!"
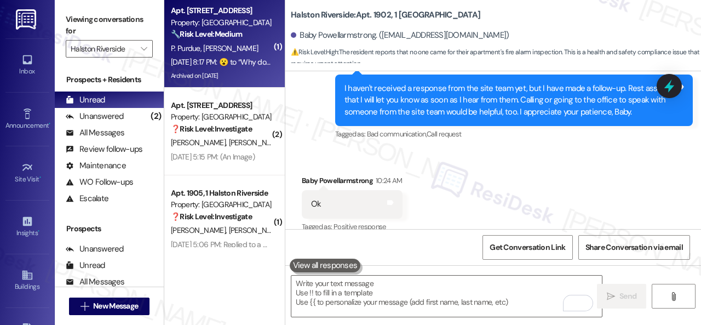
click at [260, 51] on div "P. Purdue L. Yarbrough" at bounding box center [221, 49] width 103 height 14
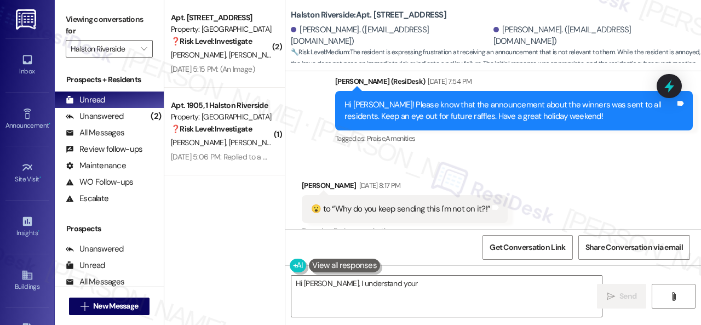
scroll to position [17686, 0]
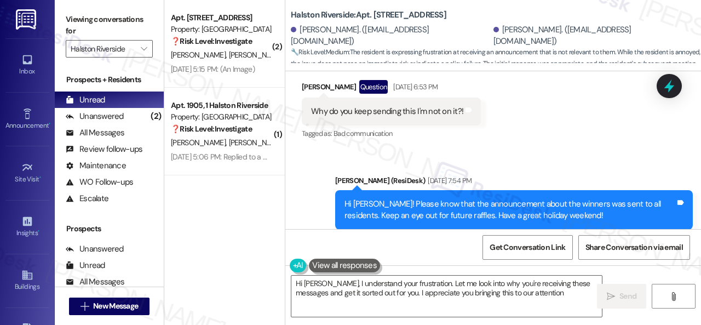
type textarea "Hi Pamela, I understand your frustration. Let me look into why you're receiving…"
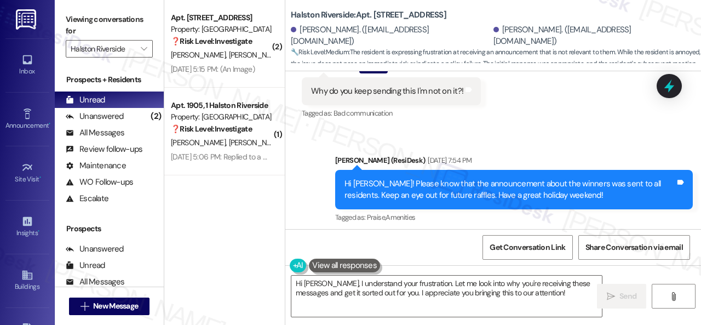
scroll to position [17647, 0]
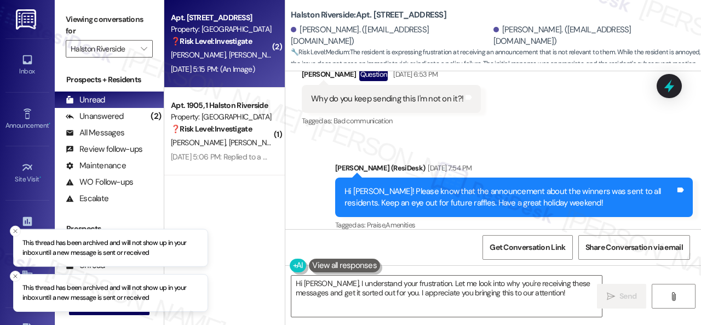
click at [255, 60] on div "B. Spence L. Spence" at bounding box center [221, 55] width 103 height 14
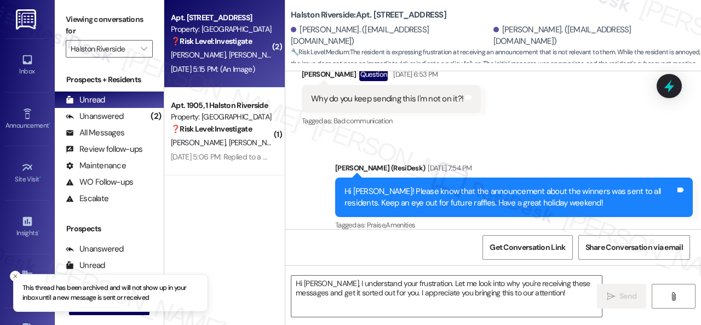
type textarea "Fetching suggested responses. Please feel free to read through the conversation…"
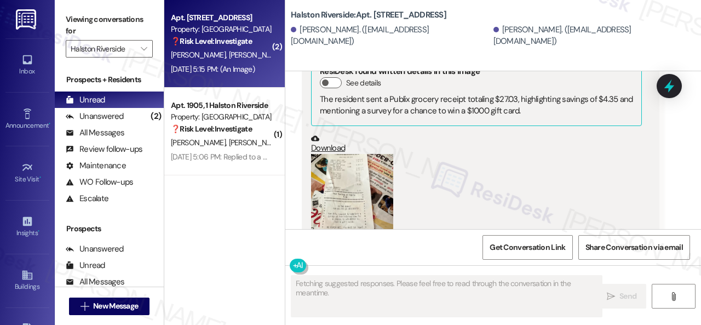
scroll to position [6315, 0]
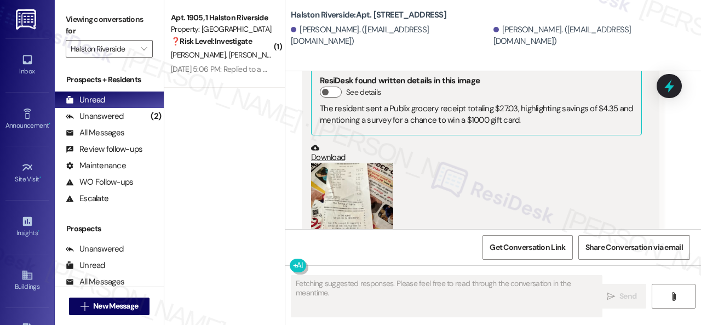
click at [360, 180] on button "Zoom image" at bounding box center [352, 218] width 82 height 110
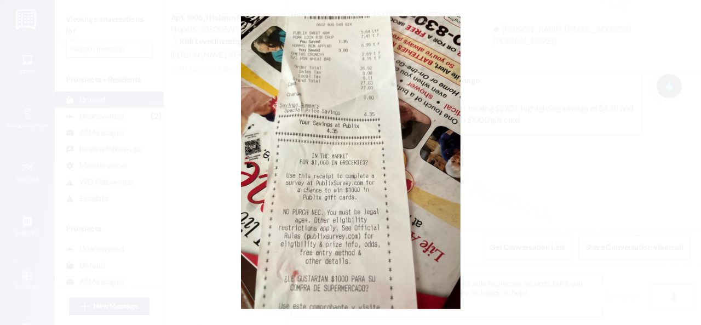
click at [407, 187] on button "Unzoom image" at bounding box center [350, 162] width 701 height 325
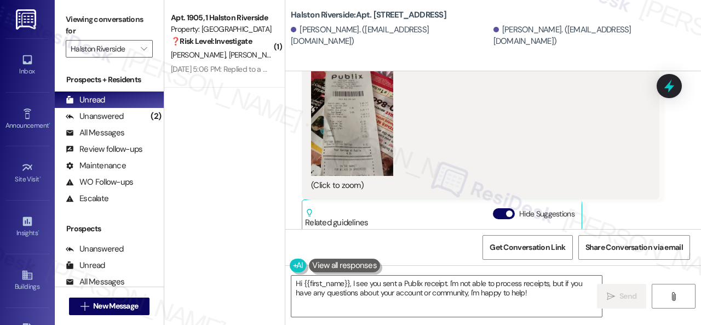
scroll to position [5920, 0]
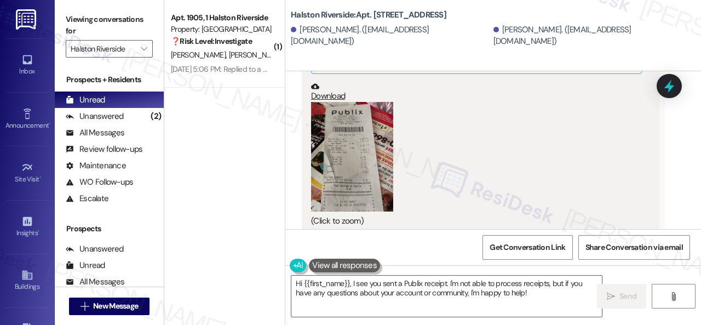
click at [365, 144] on button "Zoom image" at bounding box center [352, 157] width 82 height 110
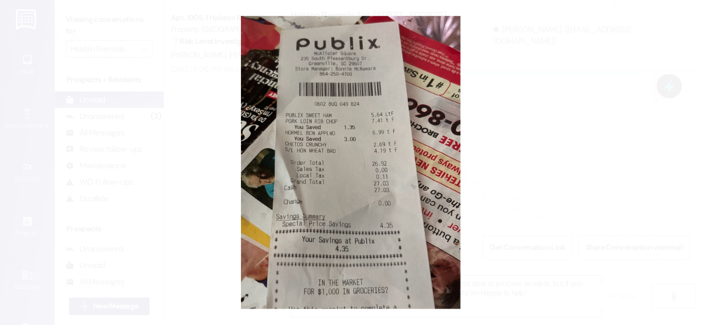
click at [420, 128] on button "Unzoom image" at bounding box center [350, 162] width 701 height 325
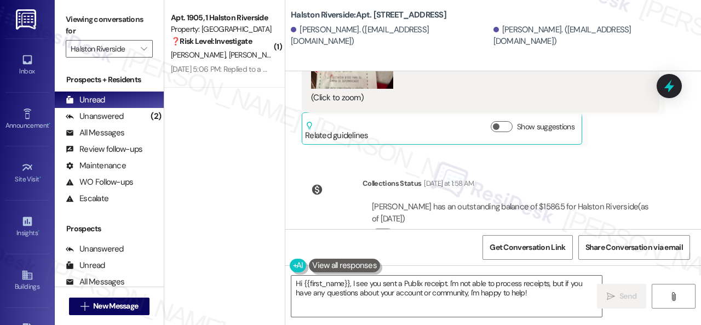
scroll to position [6522, 0]
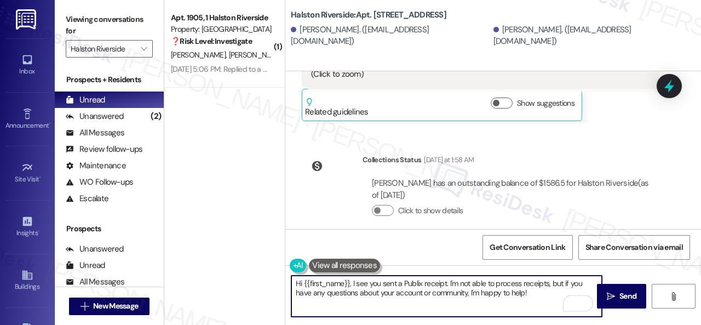
drag, startPoint x: 303, startPoint y: 280, endPoint x: 348, endPoint y: 281, distance: 44.9
click at [348, 281] on textarea "Hi {{first_name}}, I see you sent a Publix receipt. I'm not able to process rec…" at bounding box center [446, 295] width 310 height 41
drag, startPoint x: 420, startPoint y: 283, endPoint x: 507, endPoint y: 290, distance: 86.8
click at [507, 290] on textarea "Hi Benjie, I see you sent a Publix receipt. I'm not able to process receipts, b…" at bounding box center [446, 295] width 310 height 41
click at [503, 281] on textarea "Hi Benjie, I see you sent a Publix receipt. I'm not able to process receipts, b…" at bounding box center [446, 295] width 310 height 41
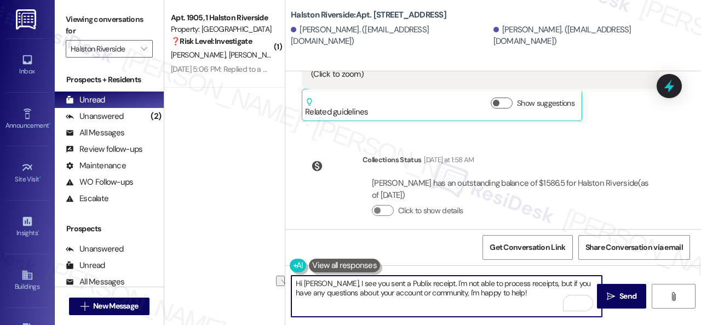
drag, startPoint x: 443, startPoint y: 283, endPoint x: 520, endPoint y: 280, distance: 76.7
click at [520, 280] on textarea "Hi Benjie, I see you sent a Publix receipt. I'm not able to process receipts, b…" at bounding box center [446, 295] width 310 height 41
click at [531, 293] on textarea "Hi Benjie, I see you sent a Publix receipt. I'm not sure how I can help you wit…" at bounding box center [446, 295] width 310 height 41
type textarea "Hi Benjie, I see you sent a Publix receipt. I'm not sure how I can help you wit…"
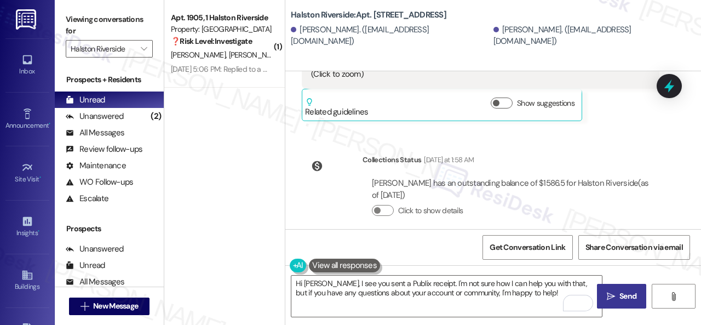
click at [621, 291] on span "Send" at bounding box center [627, 295] width 17 height 11
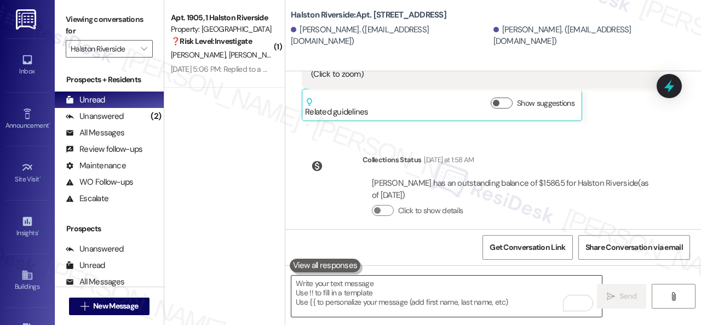
scroll to position [6409, 0]
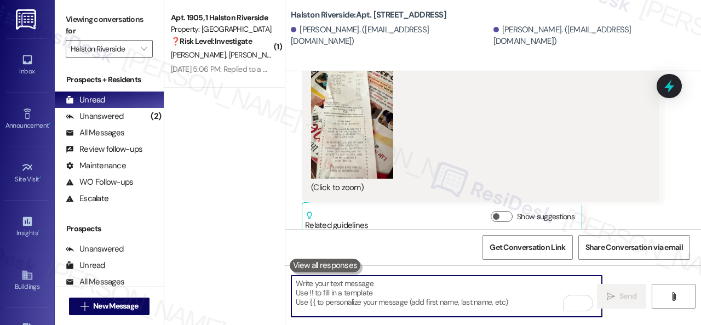
click at [401, 285] on textarea "To enrich screen reader interactions, please activate Accessibility in Grammarl…" at bounding box center [446, 295] width 310 height 41
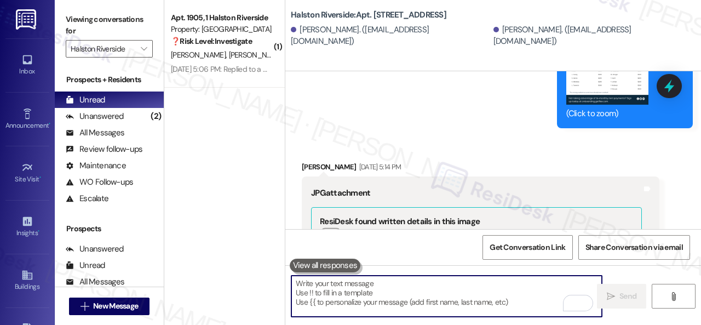
scroll to position [5697, 0]
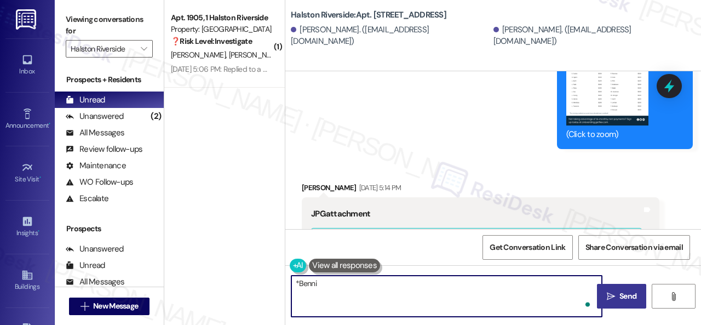
type textarea "*Bennie"
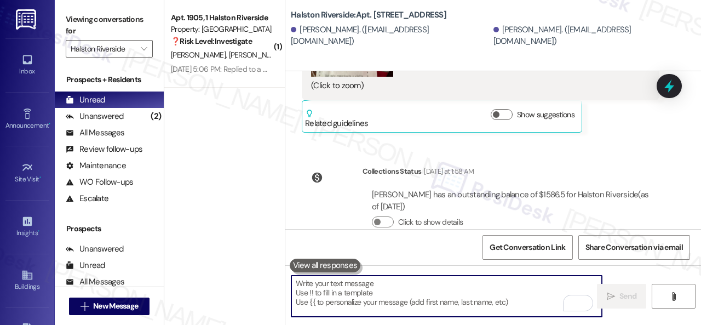
scroll to position [6687, 0]
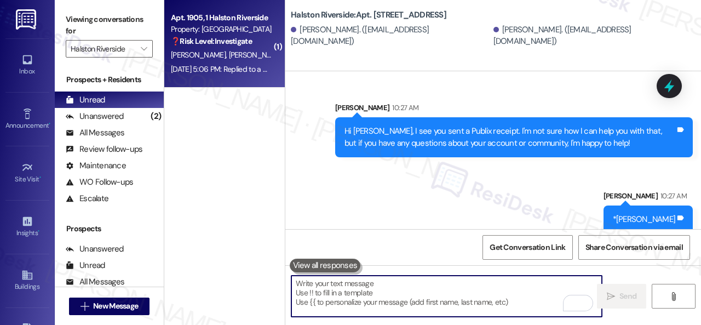
click at [229, 57] on span "[PERSON_NAME]" at bounding box center [256, 55] width 55 height 10
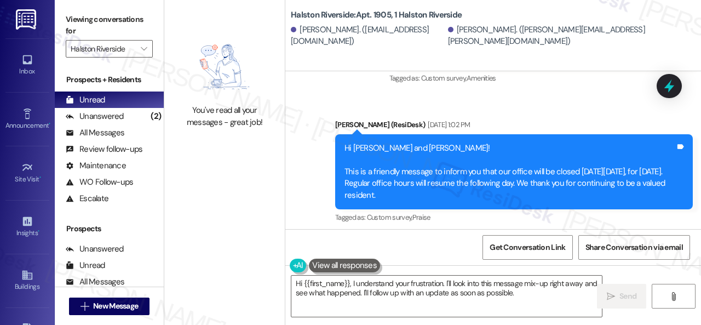
scroll to position [8226, 0]
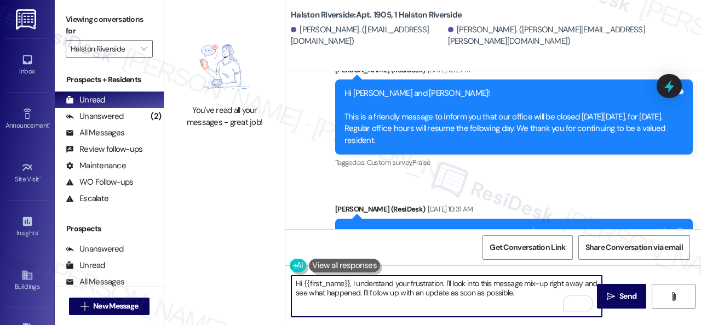
drag, startPoint x: 351, startPoint y: 282, endPoint x: 525, endPoint y: 290, distance: 173.2
click at [525, 290] on textarea "Hi {{first_name}}, I understand your frustration. I'll look into this message m…" at bounding box center [446, 295] width 310 height 41
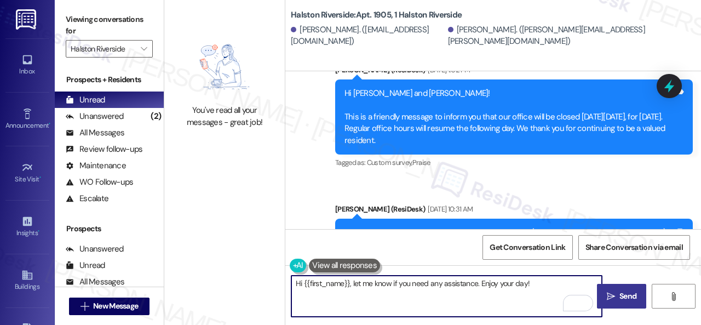
type textarea "Hi {{first_name}}, let me know if you need any assistance. Enjoy your day!"
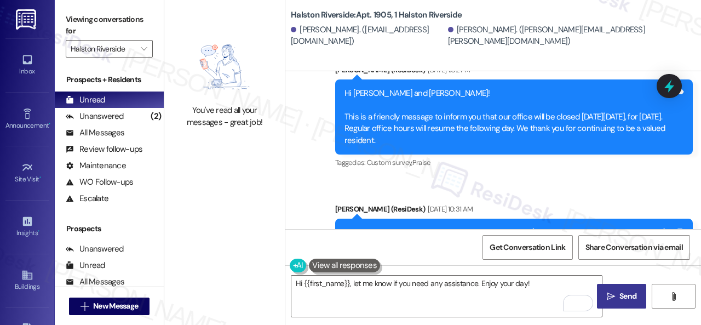
click at [612, 289] on button " Send" at bounding box center [621, 296] width 49 height 25
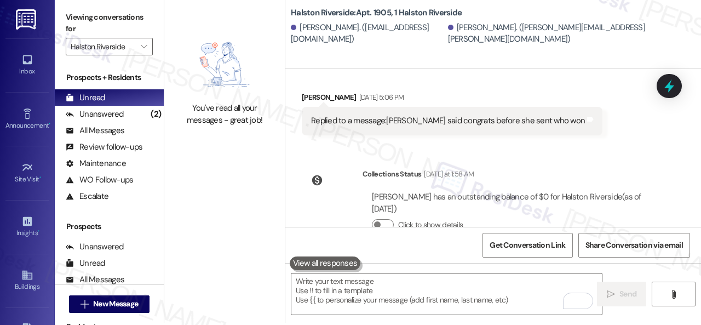
scroll to position [3, 0]
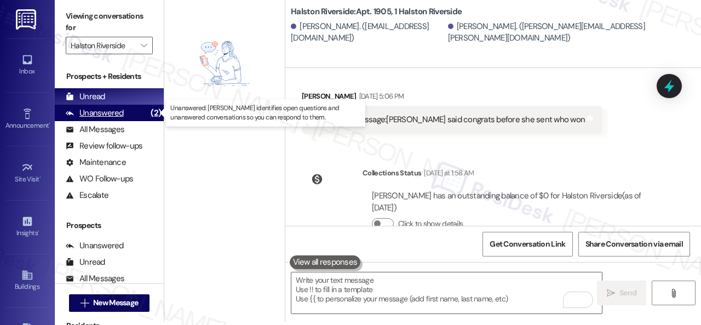
click at [80, 110] on div "Unanswered" at bounding box center [95, 112] width 58 height 11
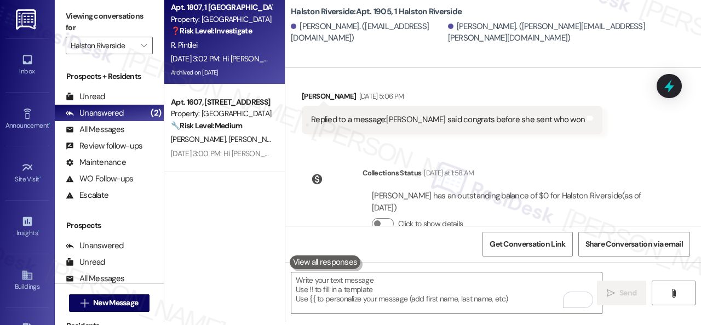
click at [249, 44] on div "R. Pintilei" at bounding box center [221, 45] width 103 height 14
type textarea "Fetching suggested responses. Please feel free to read through the conversation…"
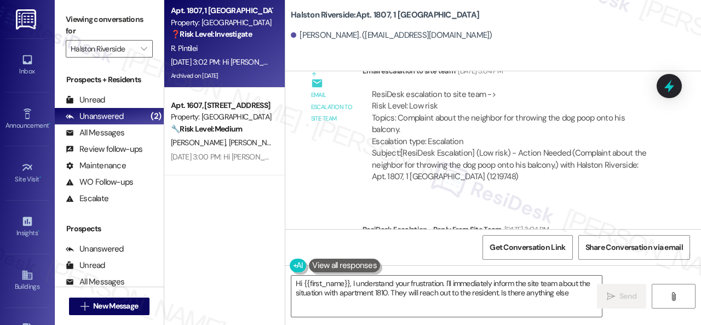
scroll to position [7833, 0]
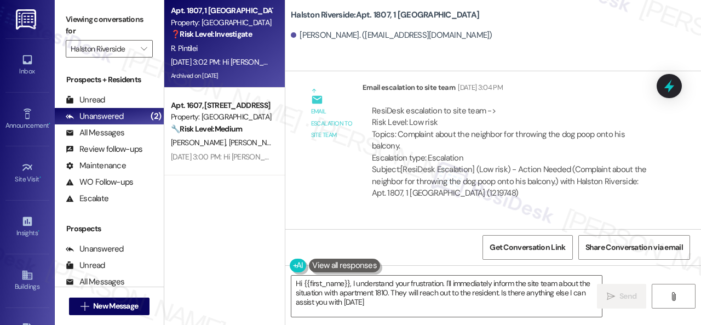
type textarea "Hi {{first_name}}, I understand your frustration. I'll immediately inform the s…"
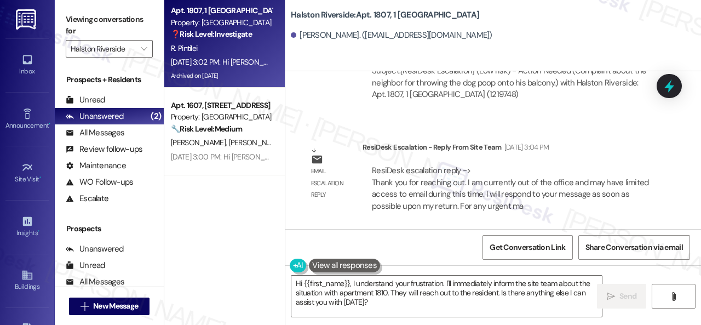
scroll to position [3, 0]
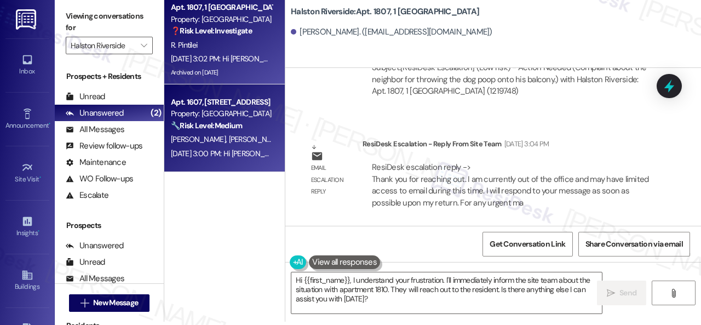
click at [229, 136] on div "M. Quinn E. Quinn" at bounding box center [221, 139] width 103 height 14
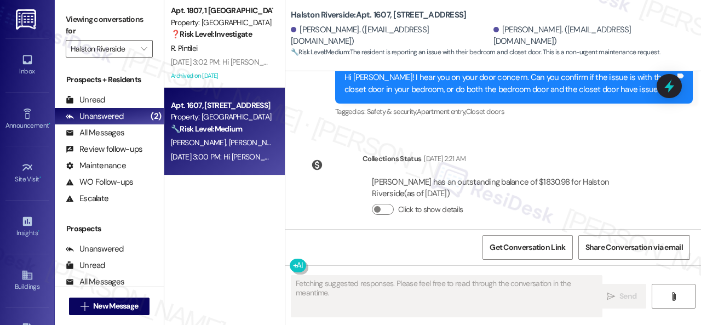
scroll to position [1398, 0]
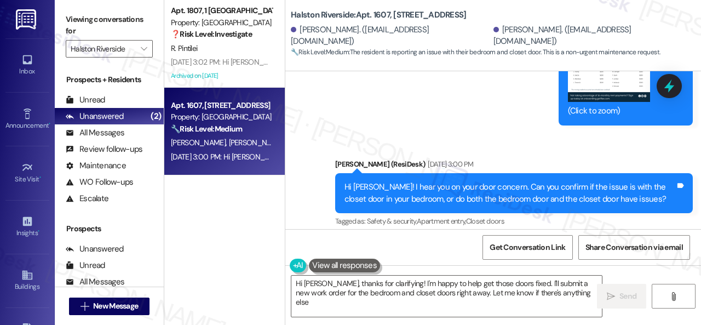
type textarea "Hi Marcia, thanks for clarifying! I'm happy to help get those doors fixed. I'll…"
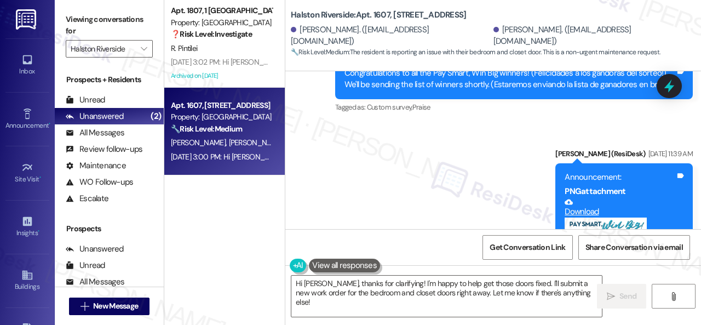
scroll to position [796, 0]
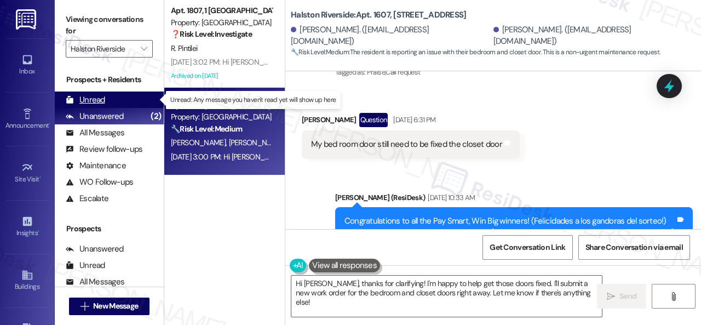
click at [93, 96] on div "Unread" at bounding box center [85, 99] width 39 height 11
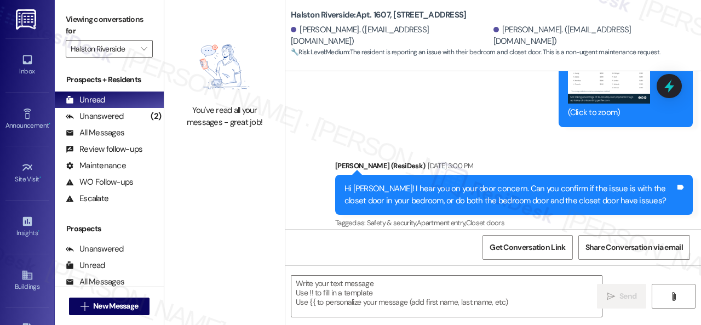
type textarea "Fetching suggested responses. Please feel free to read through the conversation…"
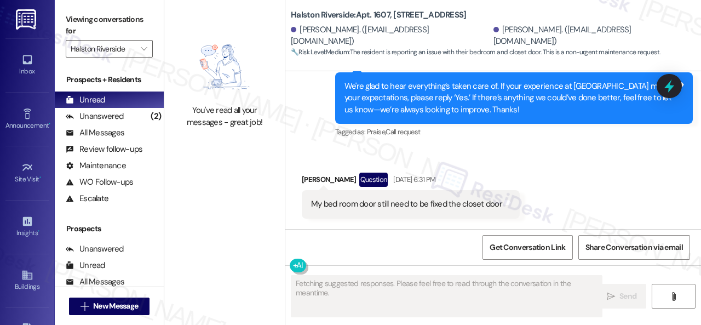
scroll to position [722, 0]
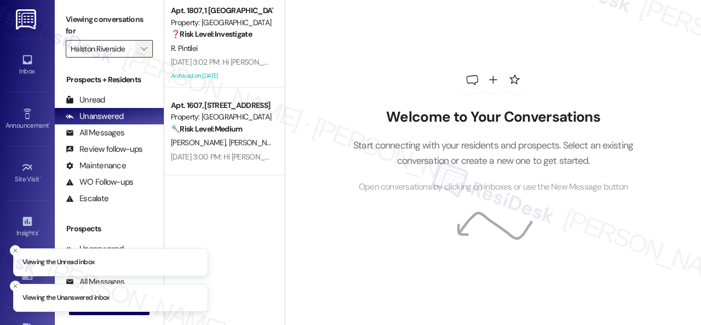
click at [147, 54] on span "" at bounding box center [144, 49] width 10 height 18
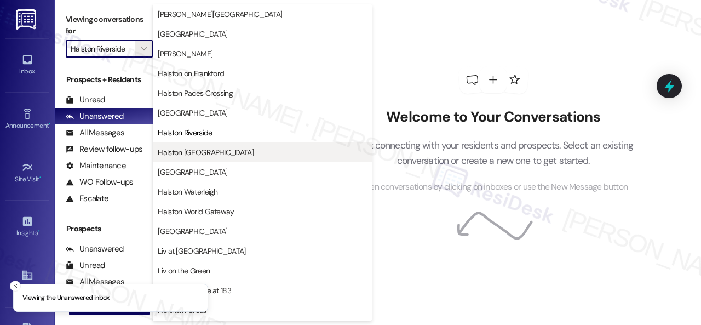
click at [191, 149] on span "Halston Shiloh Valley" at bounding box center [206, 152] width 96 height 11
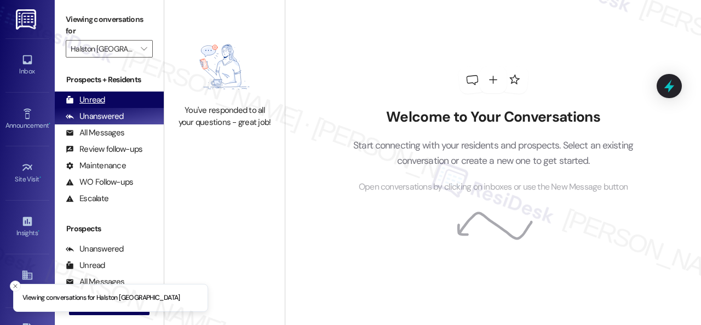
click at [89, 98] on div "Unread" at bounding box center [85, 99] width 39 height 11
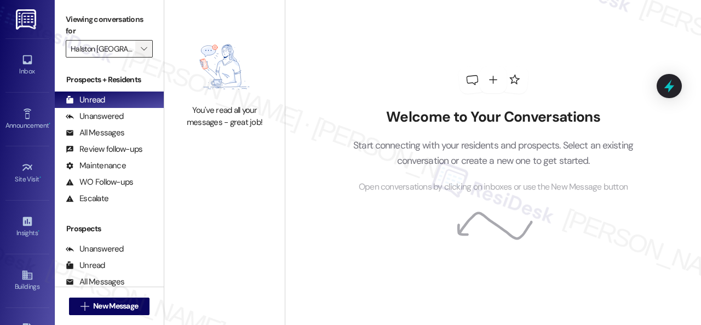
click at [147, 49] on icon "" at bounding box center [144, 48] width 6 height 9
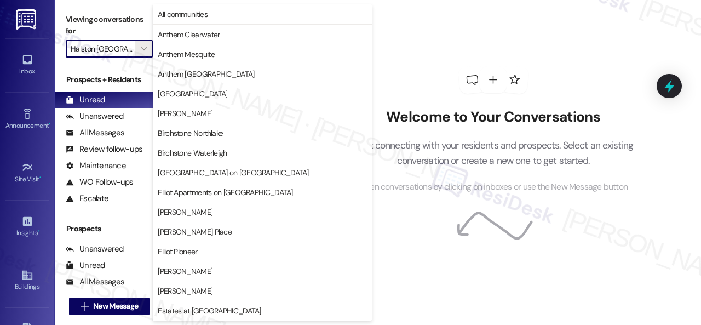
scroll to position [375, 0]
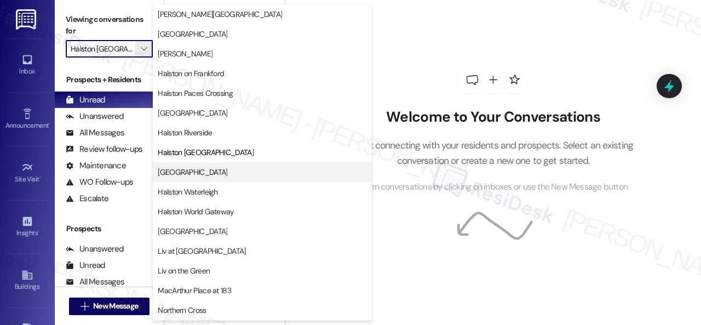
click at [187, 175] on span "[GEOGRAPHIC_DATA]" at bounding box center [193, 171] width 70 height 11
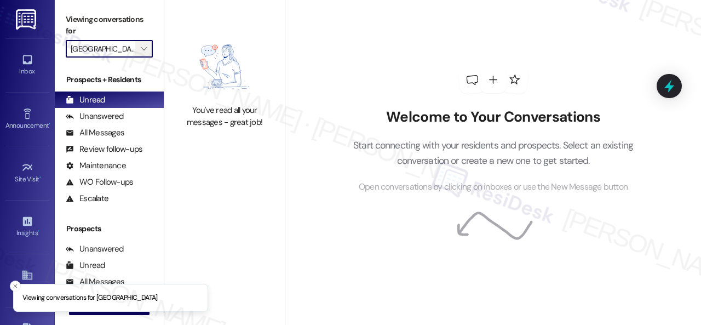
click at [147, 48] on icon "" at bounding box center [144, 48] width 6 height 9
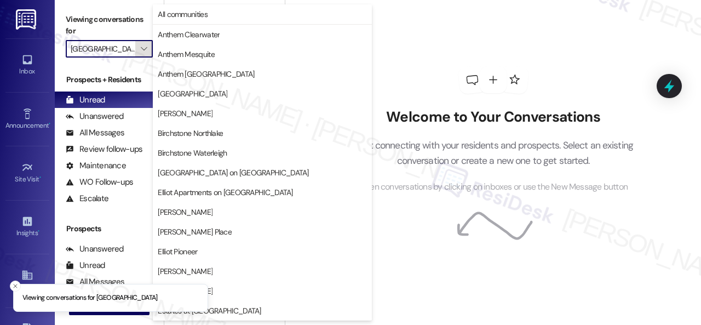
scroll to position [375, 0]
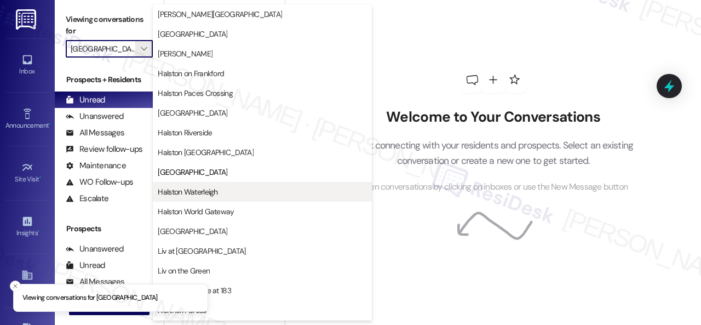
click at [193, 188] on span "Halston Waterleigh" at bounding box center [188, 191] width 60 height 11
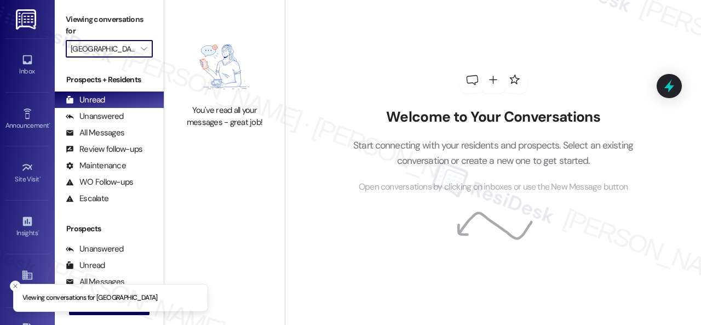
type input "Halston Waterleigh"
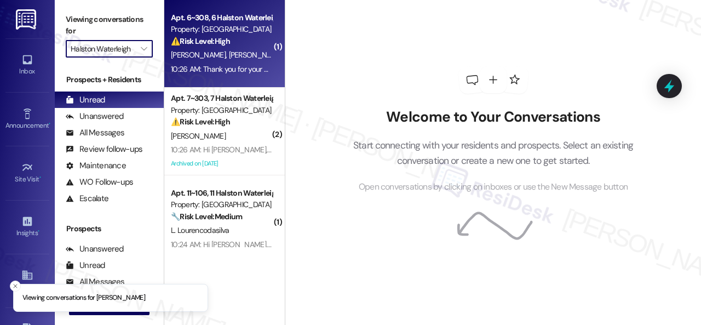
click at [254, 44] on div "⚠️ Risk Level: High The resident is reporting that a silicone fix did not work,…" at bounding box center [221, 41] width 101 height 11
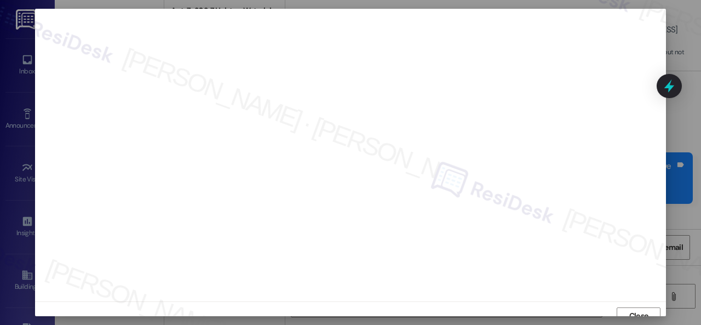
scroll to position [8, 0]
click at [633, 309] on span "Close" at bounding box center [638, 307] width 19 height 11
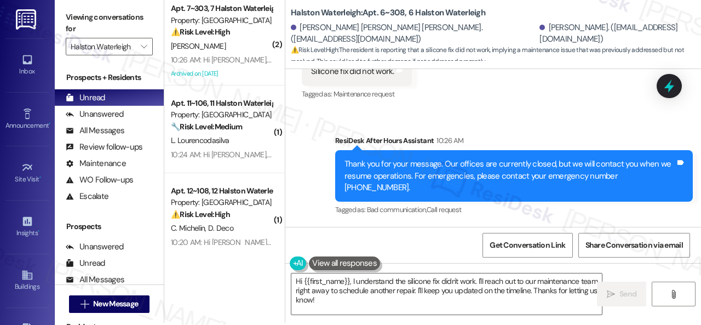
scroll to position [3, 0]
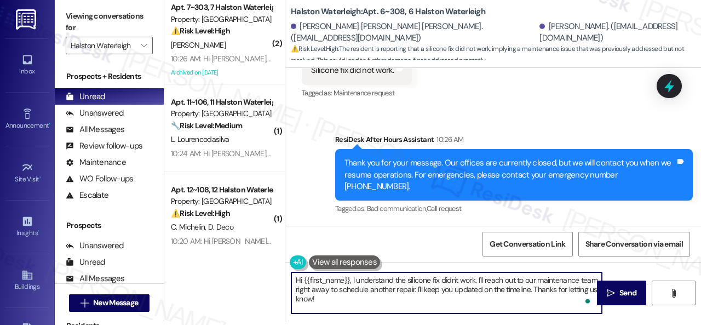
drag, startPoint x: 353, startPoint y: 280, endPoint x: 392, endPoint y: 281, distance: 39.4
click at [392, 281] on textarea "Hi {{first_name}}, I understand the silicone fix didn't work. I'll reach out to…" at bounding box center [446, 292] width 310 height 41
click at [312, 221] on div "Sent via SMS ResiDesk After Hours Assistant 10:26 AM Thank you for your message…" at bounding box center [493, 167] width 416 height 116
click at [351, 279] on textarea "Hi {{first_name}}, thank you for letting us know that the silicone fix didn't w…" at bounding box center [446, 292] width 310 height 41
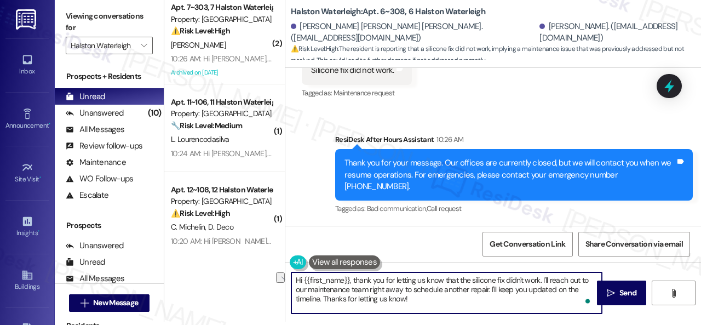
drag, startPoint x: 351, startPoint y: 279, endPoint x: 384, endPoint y: 279, distance: 33.4
click at [384, 279] on textarea "Hi {{first_name}}, thank you for letting us know that the silicone fix didn't w…" at bounding box center [446, 292] width 310 height 41
drag, startPoint x: 351, startPoint y: 278, endPoint x: 365, endPoint y: 278, distance: 13.2
click at [365, 278] on textarea "Hi {{first_name}}, thank you for letting us know that the silicone fix didn't w…" at bounding box center [446, 292] width 310 height 41
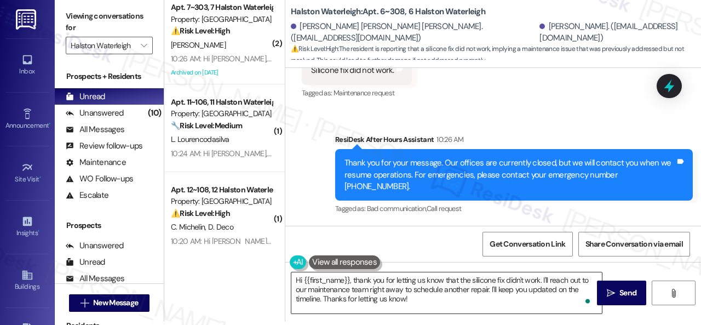
click at [359, 301] on textarea "Hi {{first_name}}, thank you for letting us know that the silicone fix didn't w…" at bounding box center [446, 292] width 310 height 41
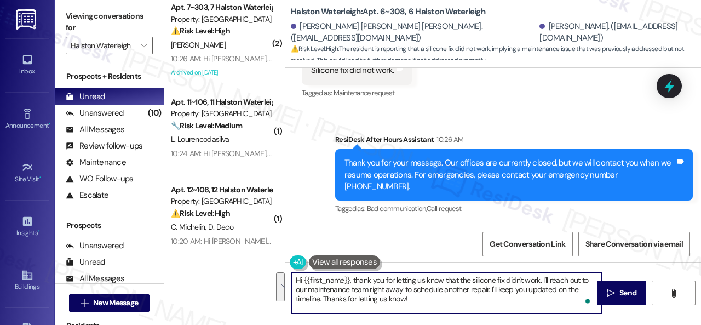
drag, startPoint x: 542, startPoint y: 281, endPoint x: 548, endPoint y: 299, distance: 18.9
click at [548, 299] on textarea "Hi {{first_name}}, thank you for letting us know that the silicone fix didn't w…" at bounding box center [446, 292] width 310 height 41
paste textarea "Have you already submitted a new work order? If so, may I have the work order n…"
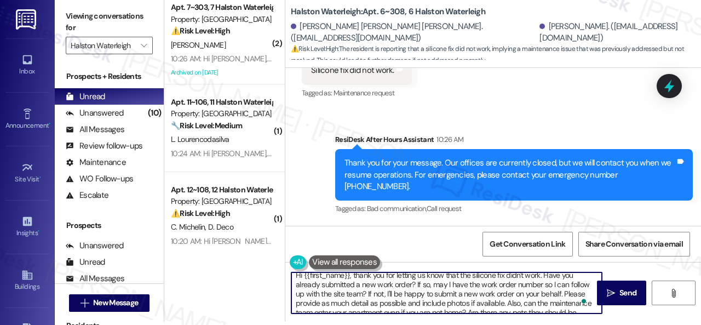
scroll to position [0, 0]
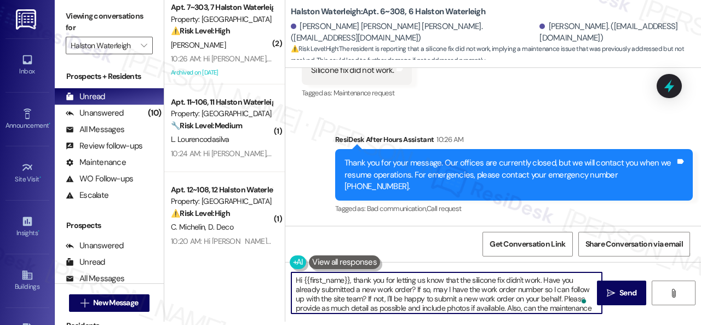
click at [563, 298] on textarea "Hi {{first_name}}, thank you for letting us know that the silicone fix didn't w…" at bounding box center [446, 292] width 310 height 41
type textarea "Hi {{first_name}}, thank you for letting us know that the silicone fix didn't w…"
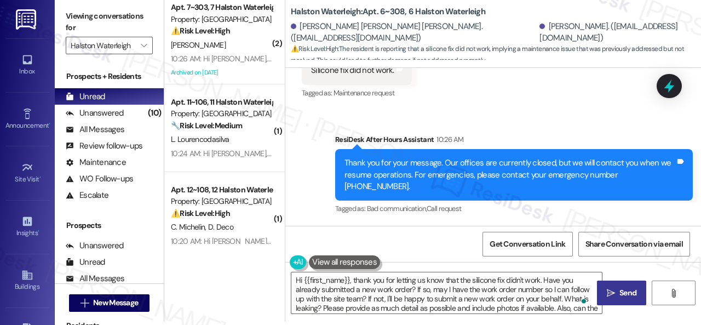
click at [619, 284] on button " Send" at bounding box center [621, 292] width 49 height 25
click at [399, 240] on div "WO Lease started Jul 14, 2025 at 8:00 PM Show details Survey, sent via SMS Resi…" at bounding box center [493, 230] width 416 height 325
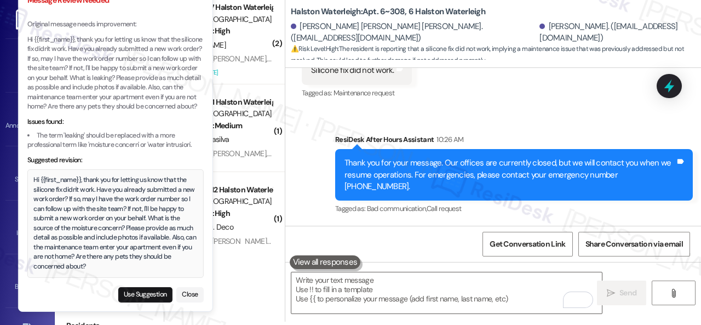
drag, startPoint x: 111, startPoint y: 109, endPoint x: 124, endPoint y: 96, distance: 18.2
click at [124, 96] on p "Hi {{first_name}}, thank you for letting us know that the silicone fix didn't w…" at bounding box center [115, 73] width 176 height 77
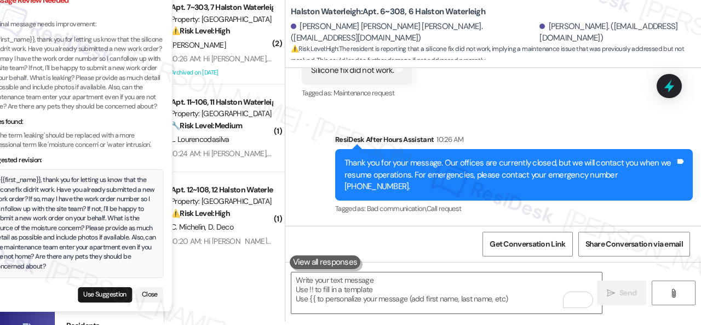
drag, startPoint x: 105, startPoint y: 105, endPoint x: 88, endPoint y: 94, distance: 20.5
click at [88, 94] on p "Hi {{first_name}}, thank you for letting us know that the silicone fix didn't w…" at bounding box center [75, 73] width 176 height 77
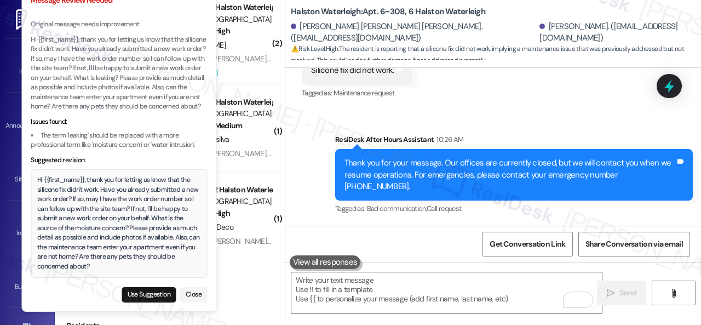
drag, startPoint x: 22, startPoint y: 30, endPoint x: 78, endPoint y: 73, distance: 70.3
click at [78, 73] on li "Message Review Needed Original message needs improvement: Hi {{first_name}}, th…" at bounding box center [118, 148] width 195 height 326
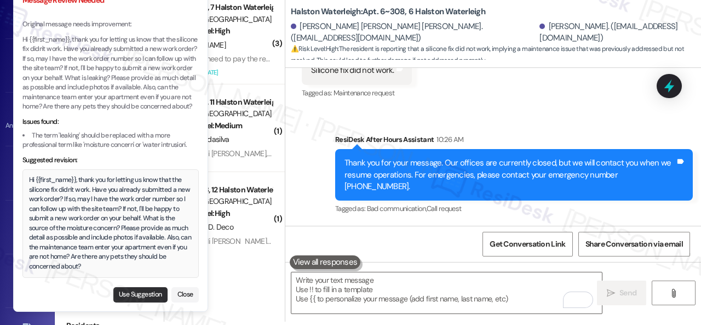
click at [126, 297] on button "Use Suggestion" at bounding box center [140, 294] width 54 height 15
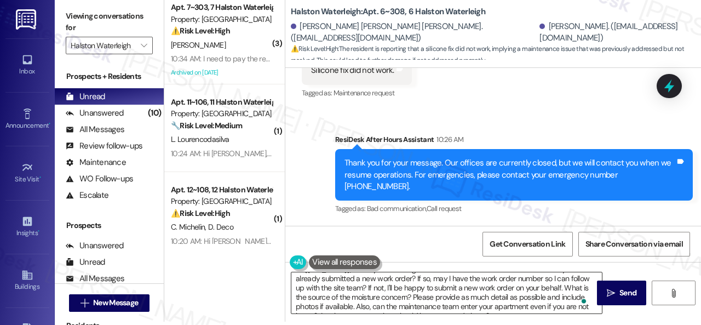
scroll to position [21, 0]
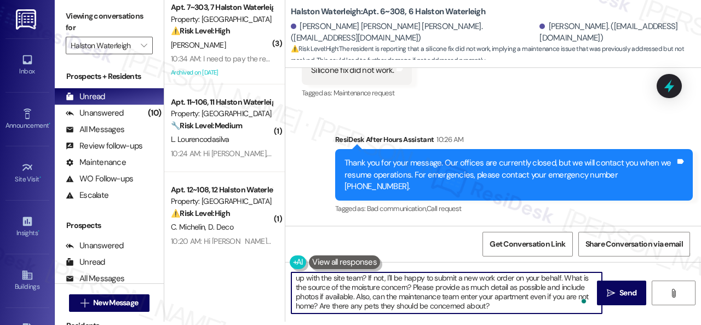
drag, startPoint x: 351, startPoint y: 286, endPoint x: 406, endPoint y: 287, distance: 54.8
click at [406, 287] on textarea "Hi {{first_name}}, thank you for letting us know that the silicone fix didn't w…" at bounding box center [446, 292] width 310 height 41
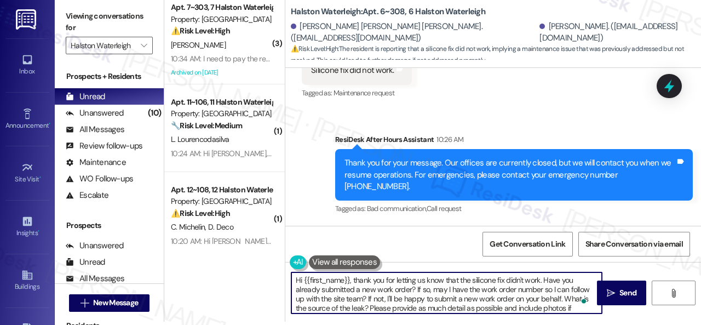
scroll to position [0, 0]
drag, startPoint x: 471, startPoint y: 303, endPoint x: 229, endPoint y: 251, distance: 247.9
click at [229, 251] on div "( 3 ) Apt. 7~303, 7 Halston Waterleigh Property: Halston Waterleigh ⚠️ Risk Lev…" at bounding box center [432, 159] width 537 height 325
type textarea "Hi {{first_name}}, thank you for letting us know that the silicone fix didn't w…"
click at [414, 243] on div "Get Conversation Link Share Conversation via email" at bounding box center [493, 244] width 416 height 36
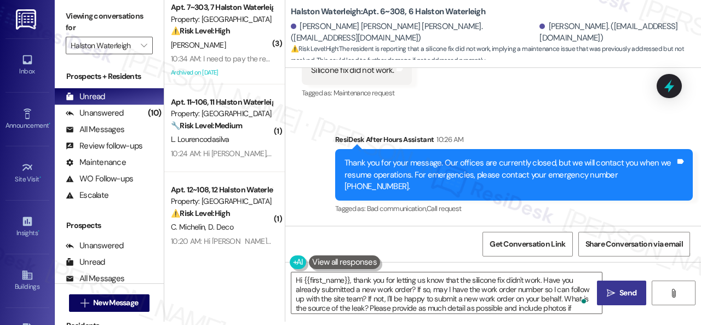
click at [626, 293] on span "Send" at bounding box center [627, 292] width 17 height 11
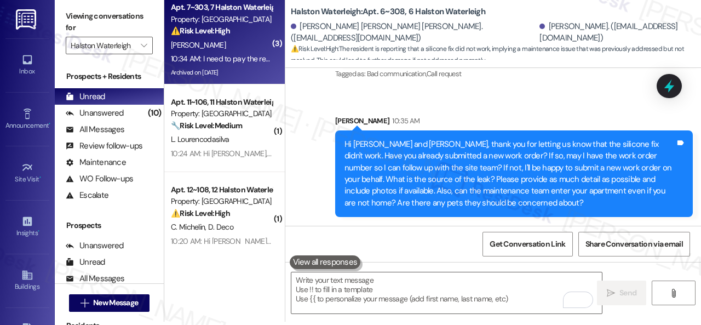
click at [235, 45] on div "L. Silva" at bounding box center [221, 45] width 103 height 14
type textarea "Fetching suggested responses. Please feel free to read through the conversation…"
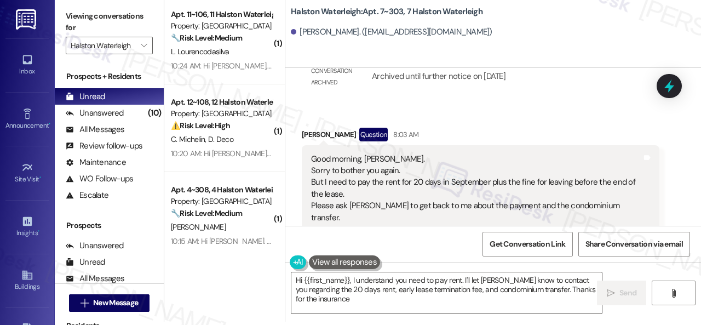
scroll to position [63597, 0]
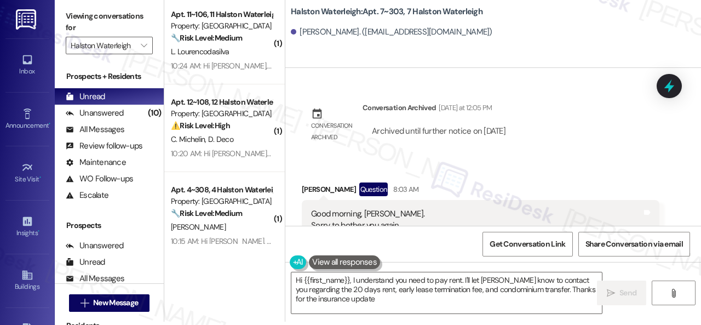
type textarea "Hi {{first_name}}, I understand you need to pay rent. I'll let Valeria know to …"
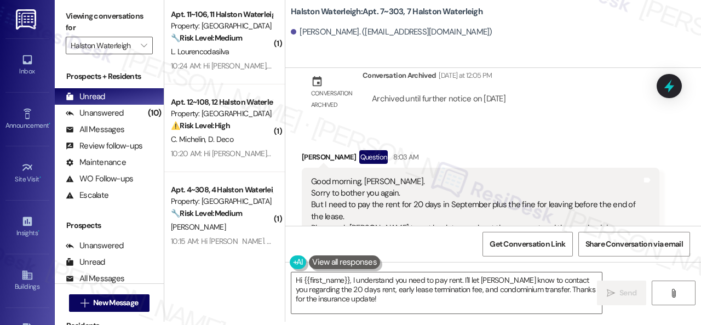
scroll to position [63652, 0]
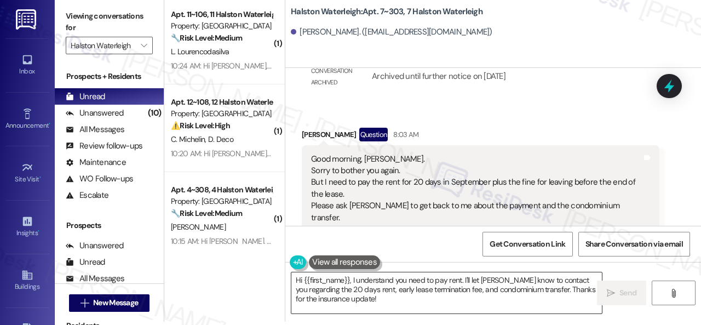
click at [528, 299] on textarea "Hi {{first_name}}, I understand you need to pay rent. I'll let Valeria know to …" at bounding box center [446, 292] width 310 height 41
click at [618, 286] on button " Send" at bounding box center [621, 292] width 49 height 25
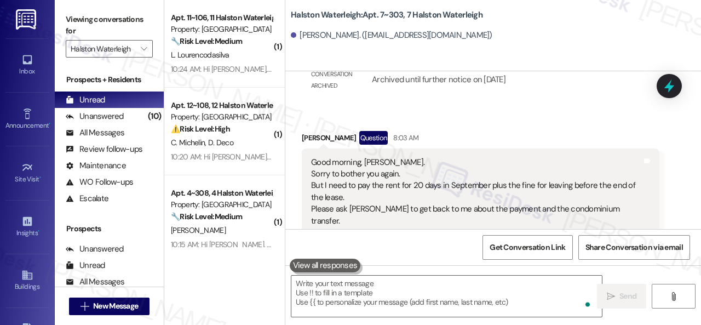
scroll to position [64090, 0]
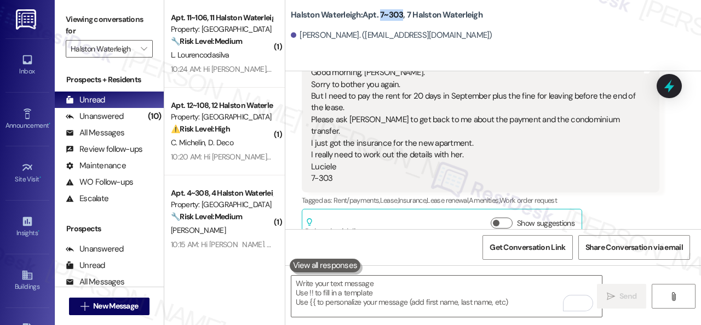
drag, startPoint x: 378, startPoint y: 15, endPoint x: 401, endPoint y: 19, distance: 22.9
click at [401, 19] on b "Halston Waterleigh: Apt. 7~303, 7 Halston Waterleigh" at bounding box center [387, 14] width 192 height 11
copy b "7~303"
drag, startPoint x: 310, startPoint y: 126, endPoint x: 464, endPoint y: 186, distance: 165.0
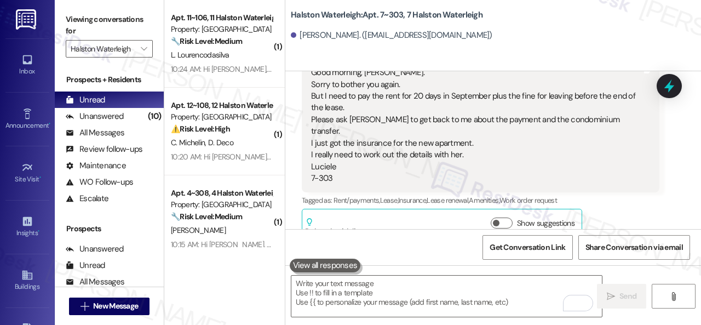
copy div "Sorry to bother you again. But I need to pay the rent for 20 days in September …"
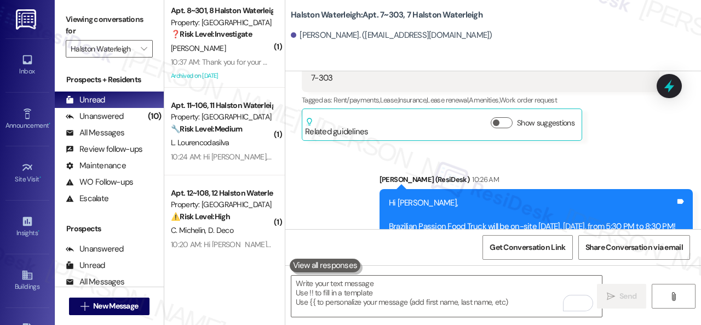
scroll to position [3, 0]
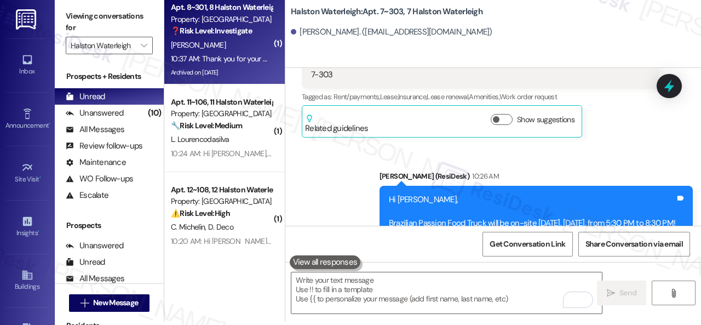
click at [225, 38] on div "Apt. 8~301, 8 Halston Waterleigh Property: Halston Waterleigh ❓ Risk Level: Inv…" at bounding box center [221, 19] width 103 height 37
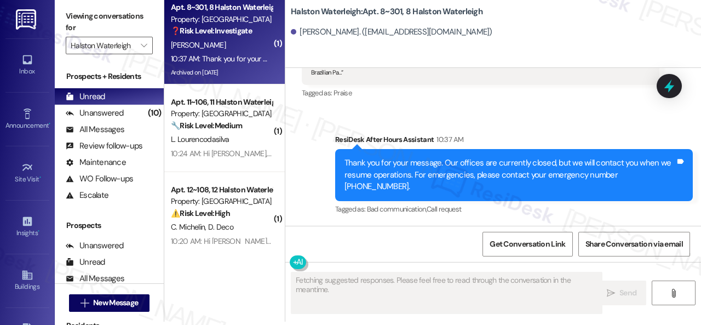
type textarea "Fetching suggested responses. Please feel free to read through the conversation…"
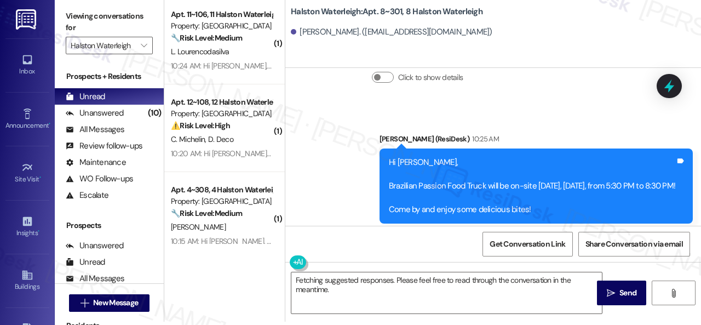
scroll to position [23050, 0]
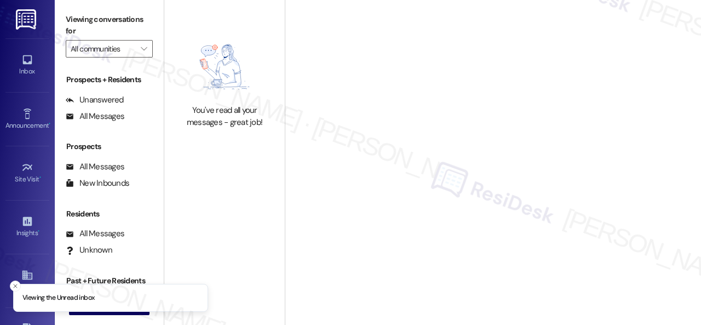
type input "Halston Waterleigh"
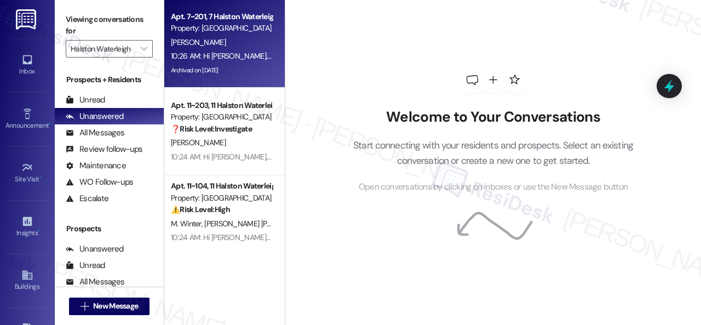
click at [233, 48] on div "W. Mentzoni" at bounding box center [221, 43] width 103 height 14
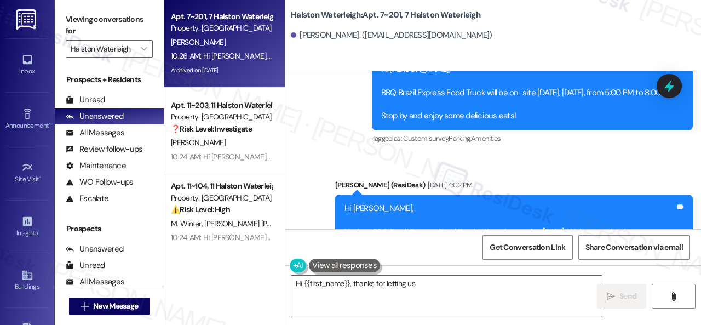
scroll to position [24936, 0]
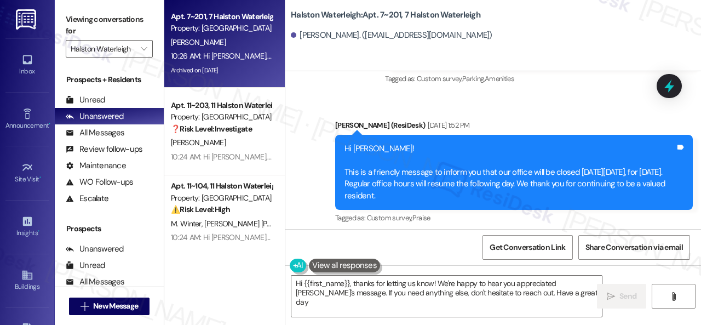
type textarea "Hi {{first_name}}, thanks for letting us know! We're happy to hear you apprecia…"
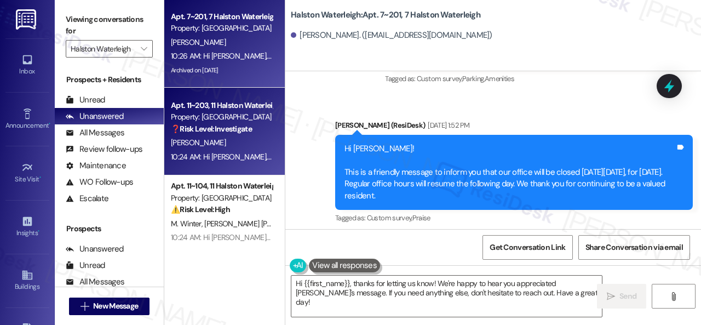
click at [233, 144] on div "[PERSON_NAME]" at bounding box center [221, 143] width 103 height 14
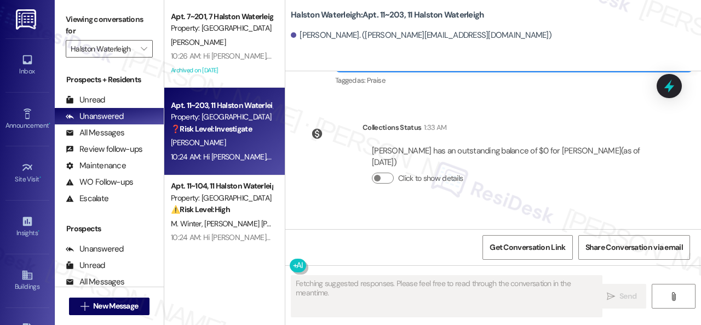
scroll to position [27858, 0]
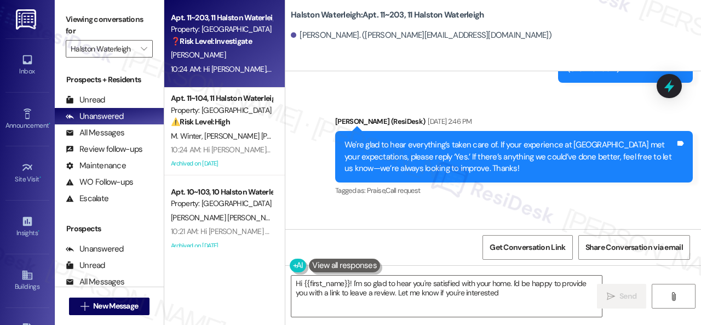
type textarea "Hi {{first_name}}! I'm so glad to hear you're satisfied with your home. I'd be …"
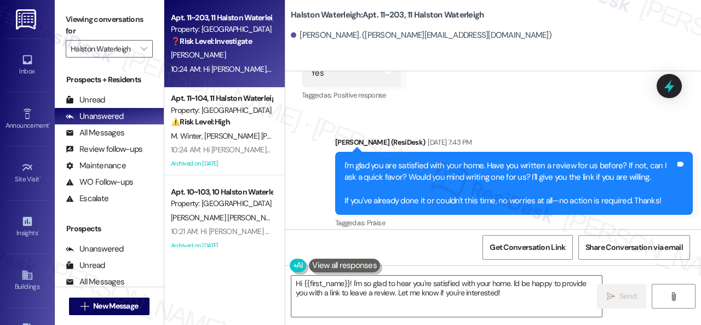
scroll to position [28031, 0]
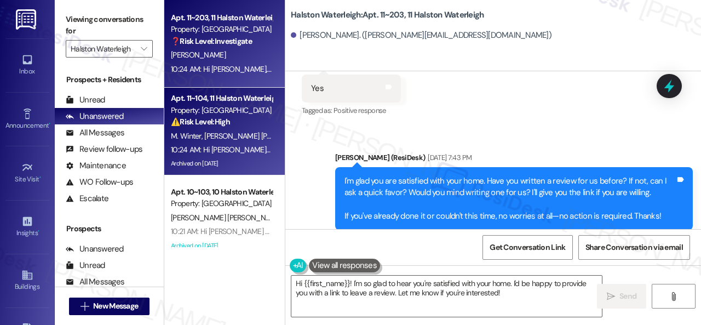
click at [256, 135] on div "M. Winter P. Belletti Ribeiro" at bounding box center [221, 136] width 103 height 14
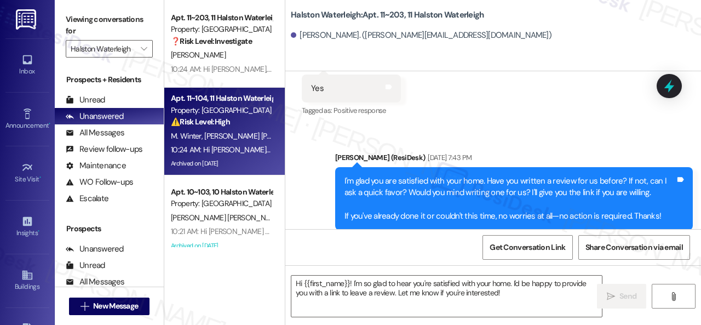
type textarea "Fetching suggested responses. Please feel free to read through the conversation…"
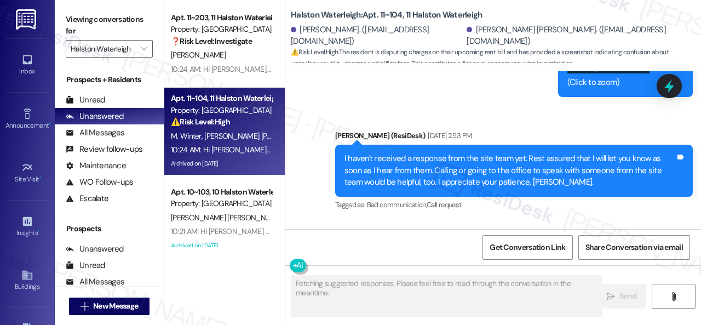
scroll to position [12889, 0]
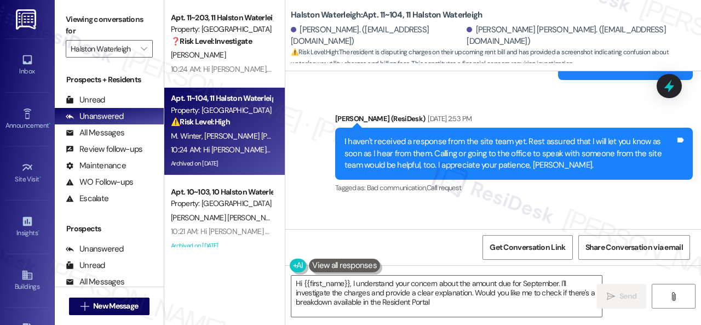
type textarea "Hi {{first_name}}, I understand your concern about the amount due for September…"
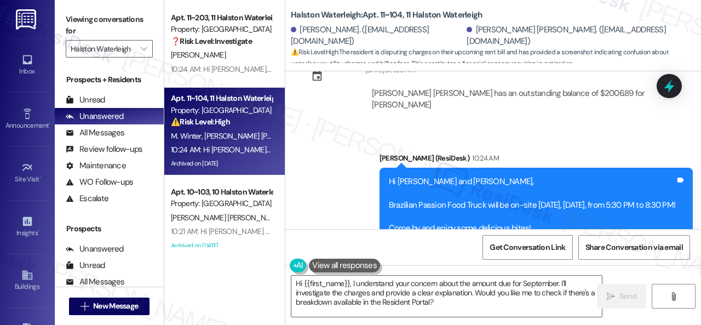
scroll to position [3, 0]
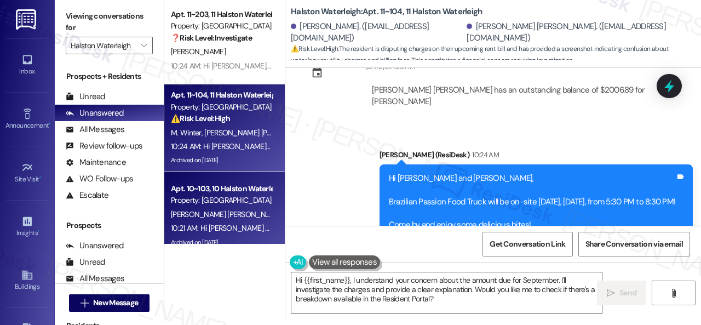
click at [239, 209] on div "L. Freitas Pereira A. Oliveira Santos" at bounding box center [221, 215] width 103 height 14
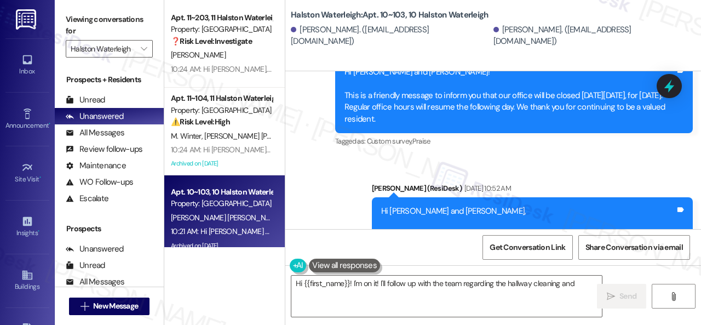
scroll to position [38803, 0]
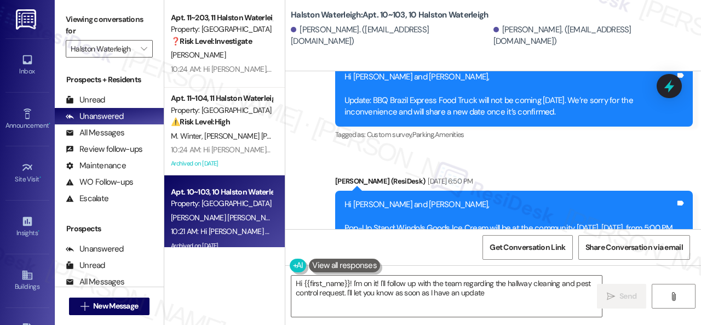
type textarea "Hi {{first_name}}! I'm on it! I'll follow up with the team regarding the hallwa…"
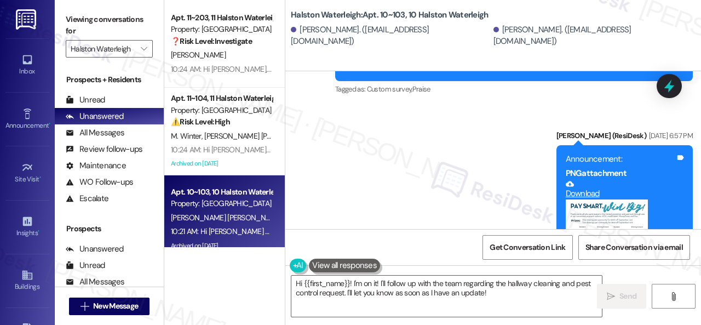
scroll to position [39319, 0]
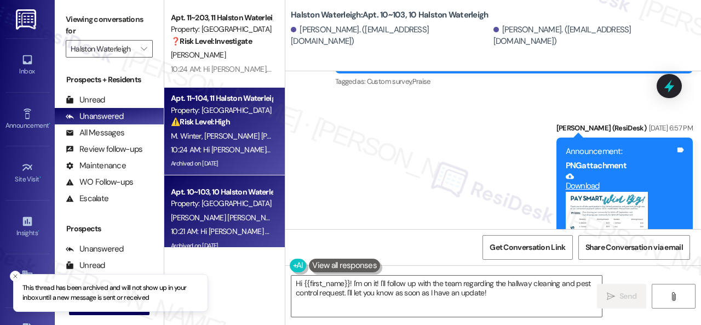
click at [254, 153] on div "10:24 AM: Hi Matheus and Paula, Brazilian Passion Food Truck will be on-site to…" at bounding box center [454, 150] width 566 height 10
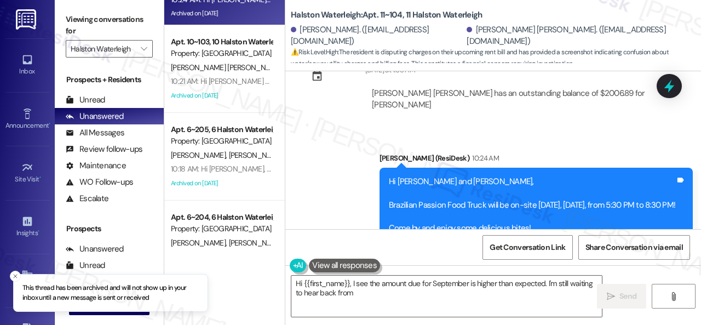
scroll to position [164, 0]
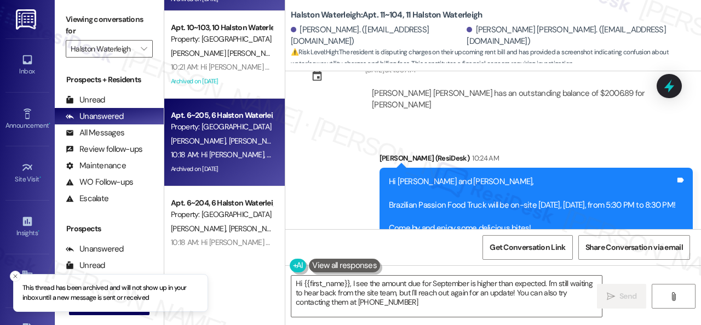
type textarea "Hi {{first_name}}, I see the amount due for September is higher than expected. …"
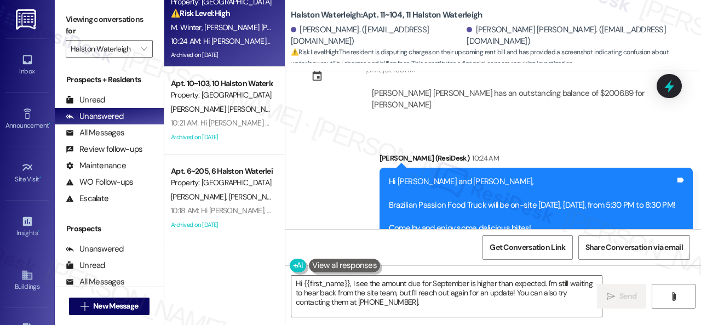
scroll to position [110, 0]
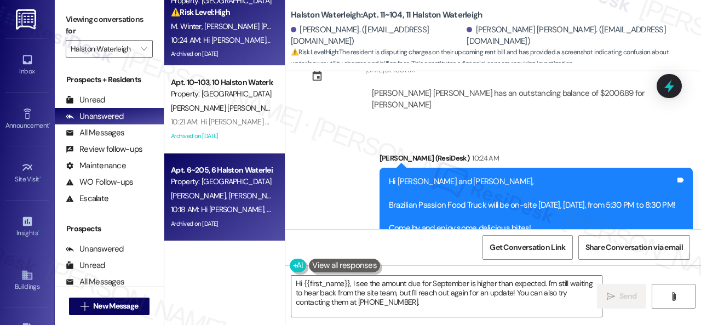
click at [253, 190] on div "P. Felix T. Felix T. Junior" at bounding box center [221, 196] width 103 height 14
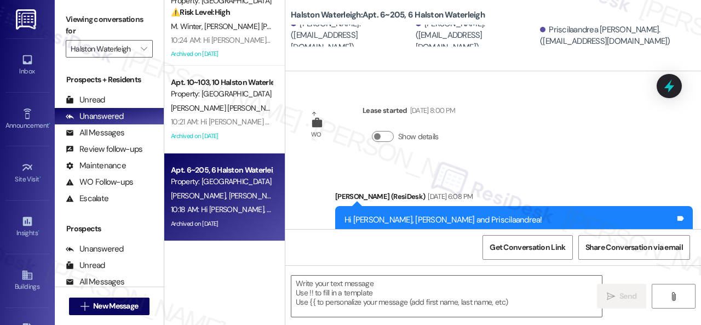
type textarea "Fetching suggested responses. Please feel free to read through the conversation…"
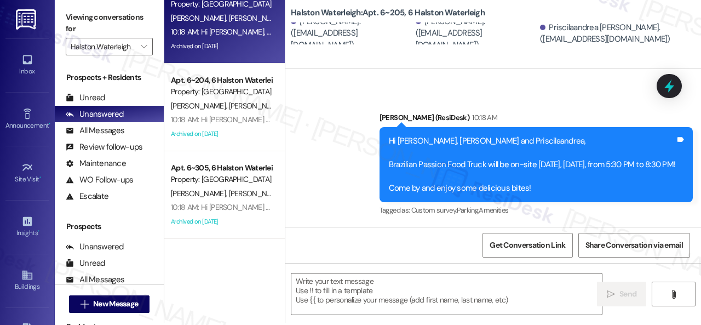
scroll to position [3, 0]
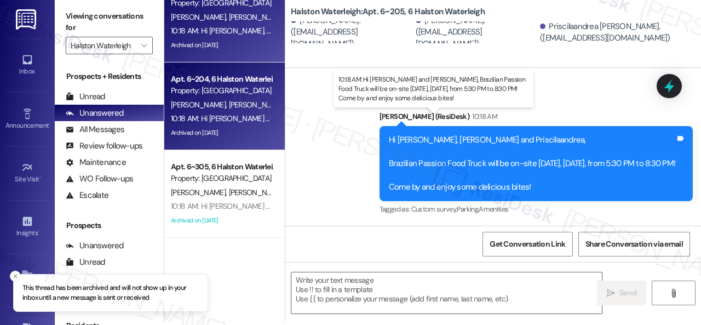
click at [253, 117] on div "10:18 AM: Hi Maria and Militza, Brazilian Passion Food Truck will be on-site to…" at bounding box center [452, 118] width 563 height 10
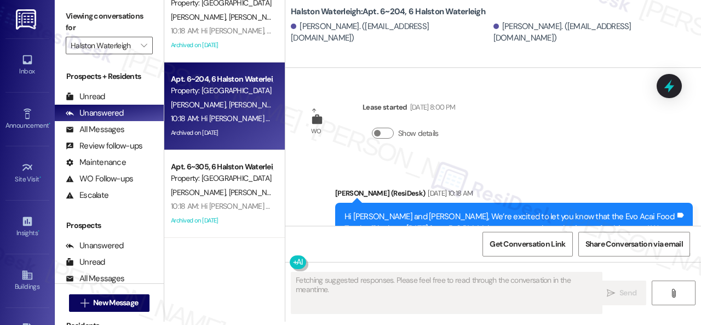
scroll to position [0, 0]
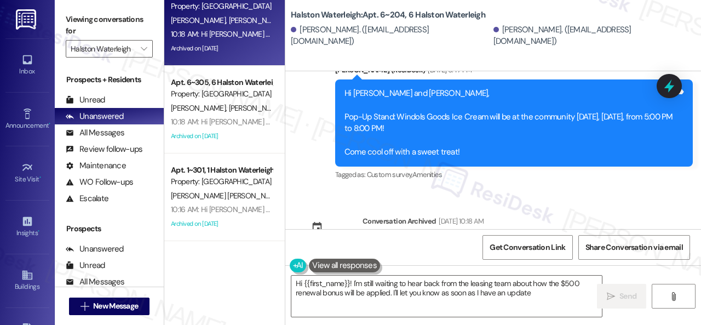
type textarea "Hi {{first_name}}! I'm still waiting to hear back from the leasing team about h…"
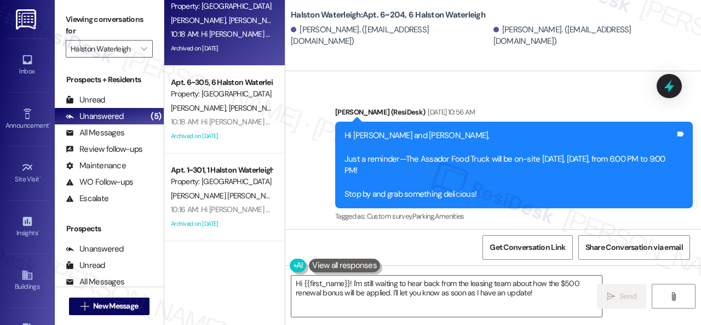
scroll to position [35081, 0]
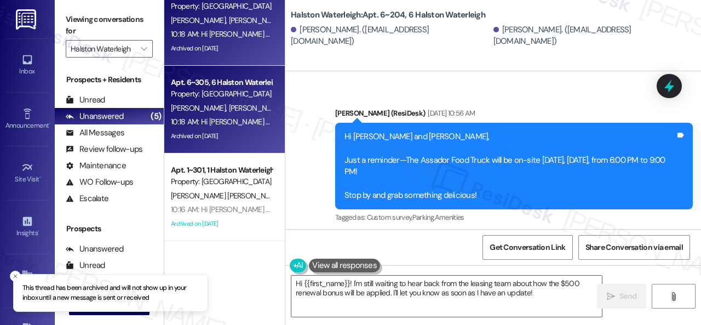
click at [260, 110] on div "E. Santos E. Carneiro" at bounding box center [221, 108] width 103 height 14
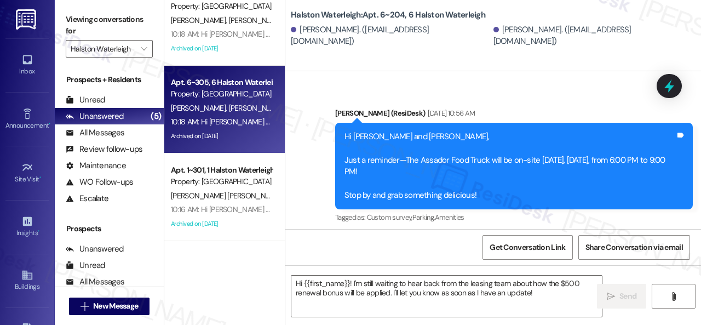
type textarea "Fetching suggested responses. Please feel free to read through the conversation…"
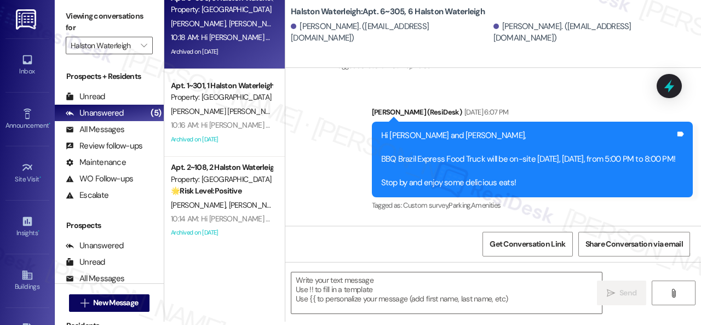
scroll to position [1734, 0]
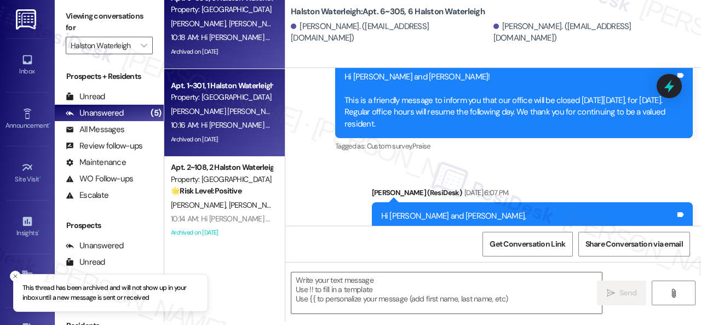
click at [285, 113] on span "J. Tortolero" at bounding box center [312, 111] width 55 height 10
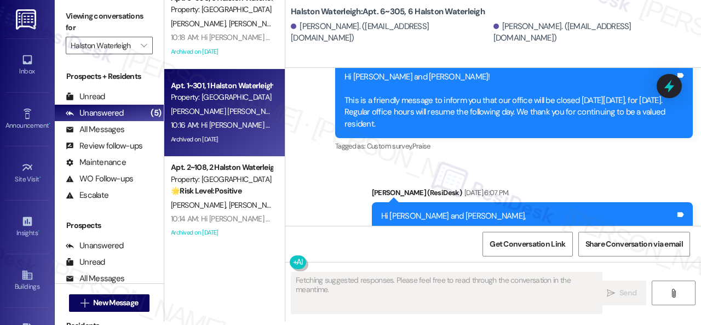
type textarea "Fetching suggested responses. Please feel free to read through the conversation…"
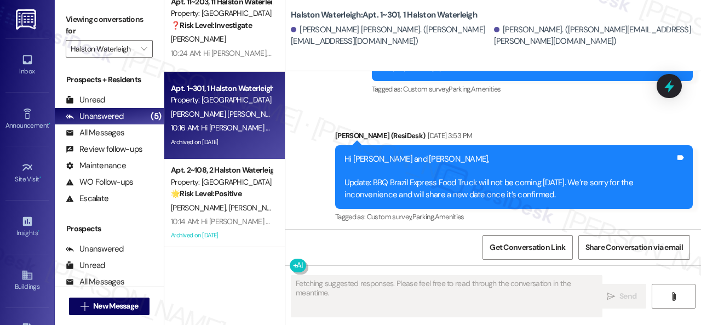
scroll to position [15, 0]
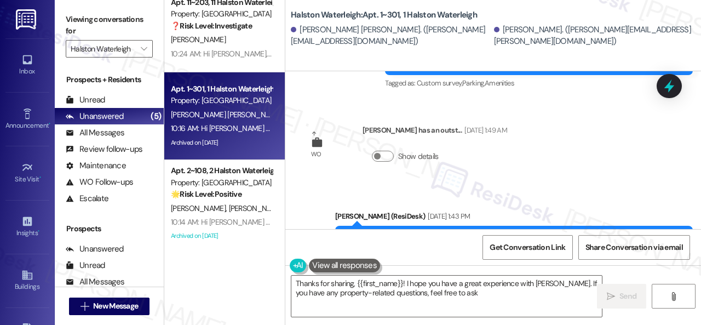
type textarea "Thanks for sharing, {{first_name}}! I hope you have a great experience with Zer…"
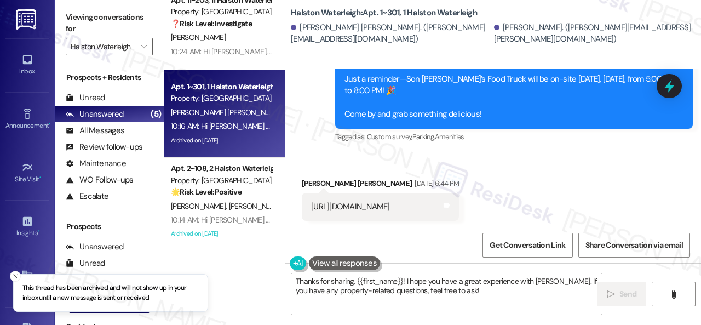
scroll to position [3, 0]
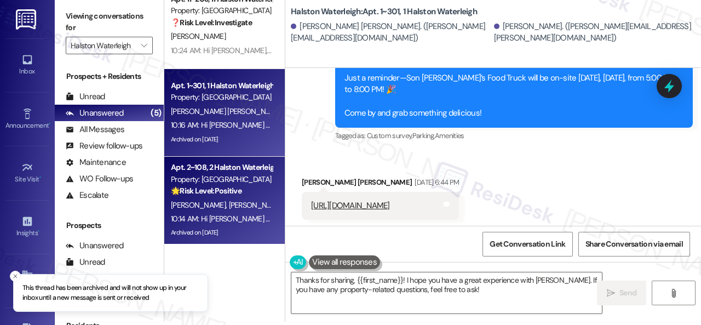
click at [249, 197] on div "Apt. 2~108, 2 Halston Waterleigh Property: Halston Waterleigh 🌟 Risk Level: Pos…" at bounding box center [221, 178] width 103 height 37
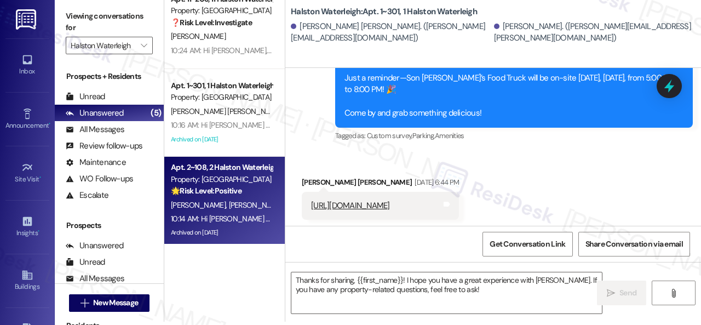
type textarea "Fetching suggested responses. Please feel free to read through the conversation…"
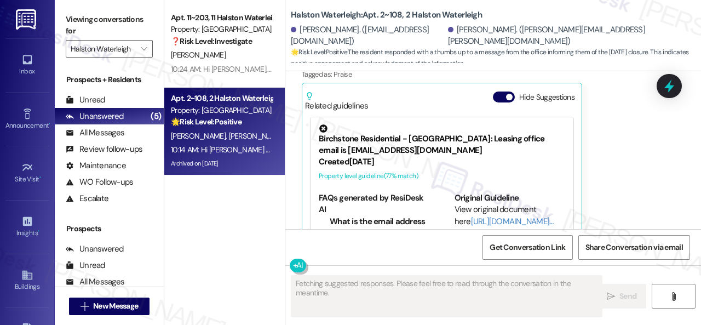
scroll to position [0, 0]
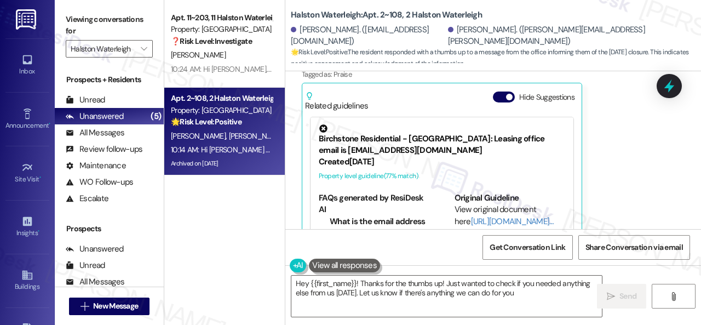
type textarea "Hey {{first_name}}! Thanks for the thumbs up! Just wanted to check if you neede…"
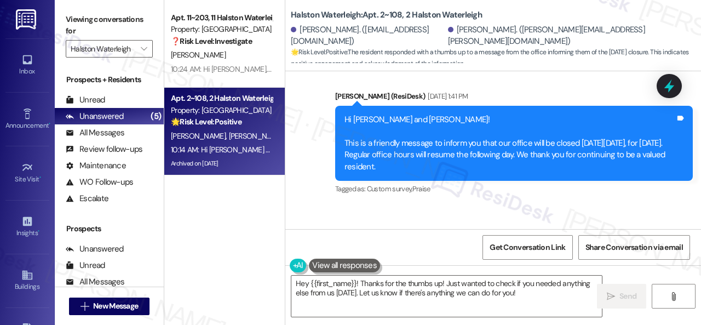
scroll to position [8231, 0]
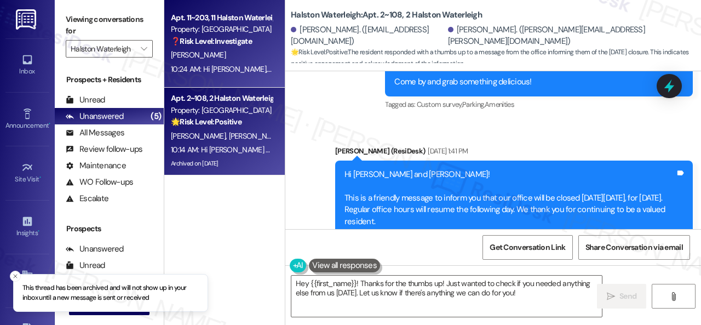
click at [234, 60] on div "[PERSON_NAME]" at bounding box center [221, 55] width 103 height 14
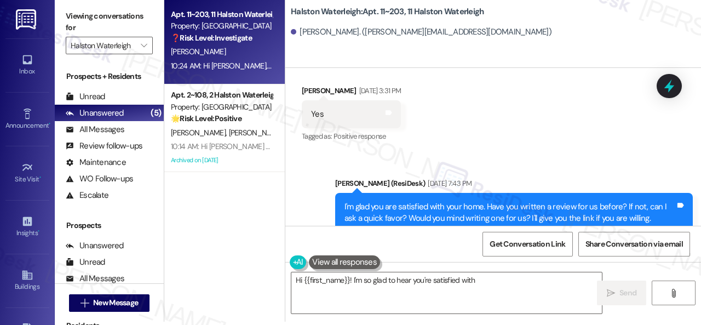
scroll to position [27976, 0]
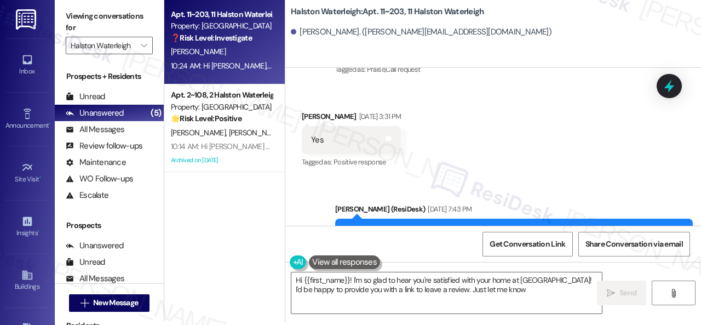
type textarea "Hi {{first_name}}! I'm so glad to hear you're satisfied with your home at Halst…"
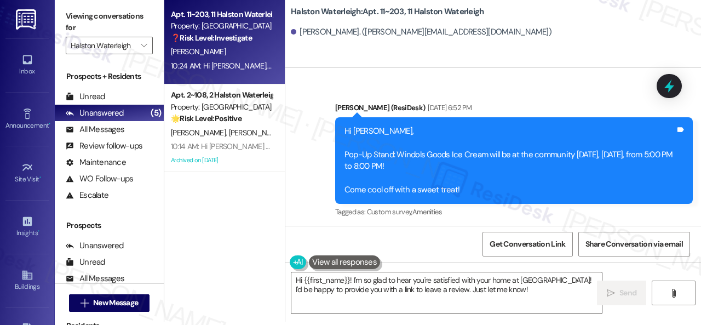
scroll to position [26936, 0]
